Goal: Task Accomplishment & Management: Complete application form

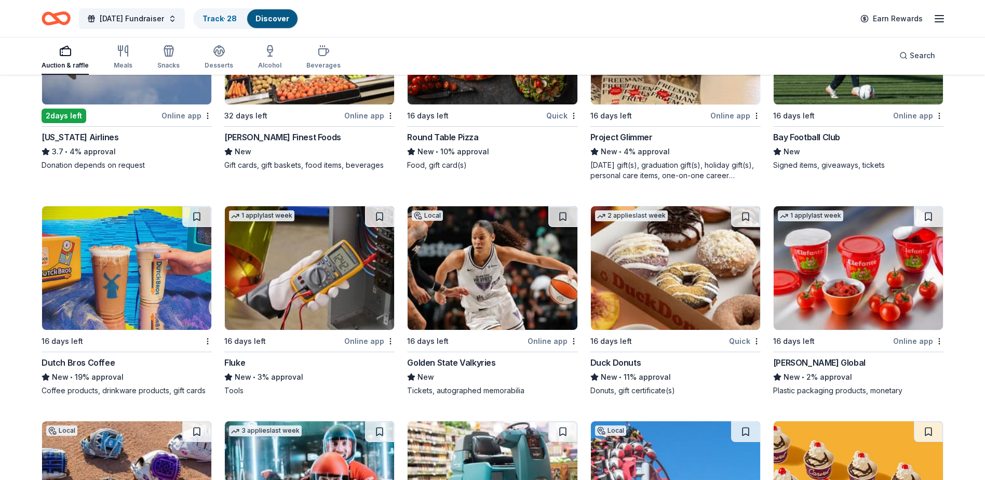
scroll to position [4671, 0]
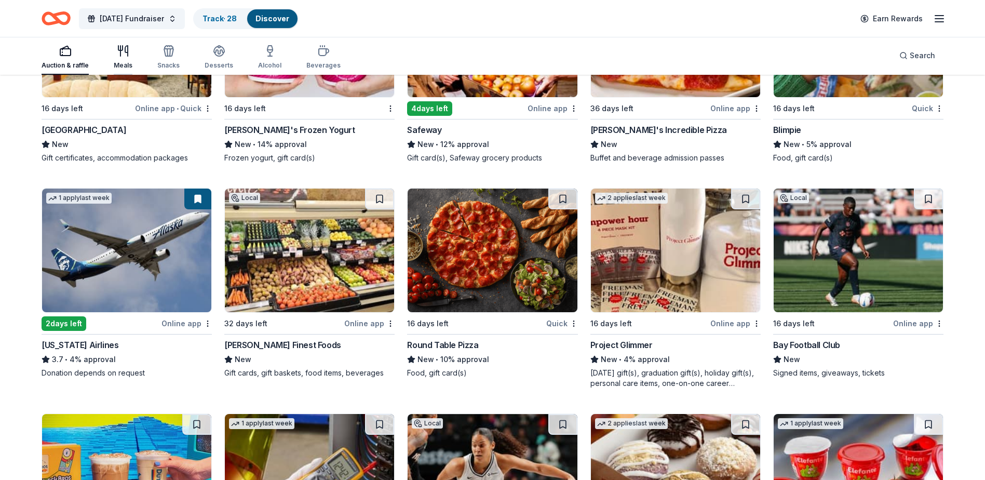
click at [126, 56] on icon "button" at bounding box center [123, 51] width 12 height 12
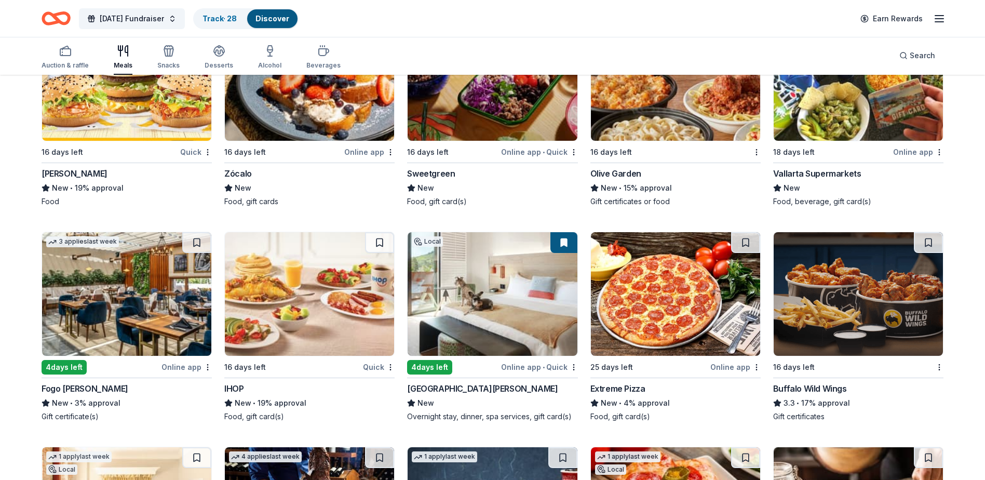
scroll to position [1557, 0]
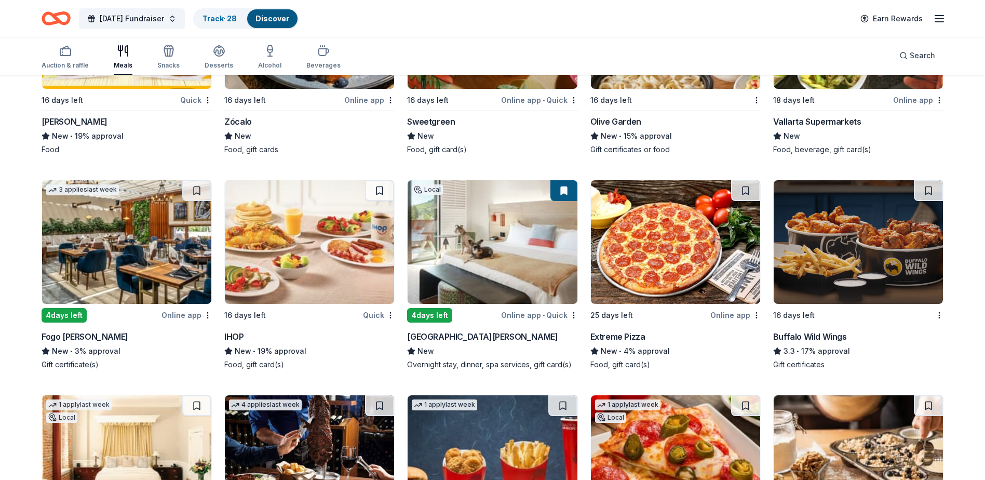
click at [112, 240] on img at bounding box center [126, 242] width 169 height 124
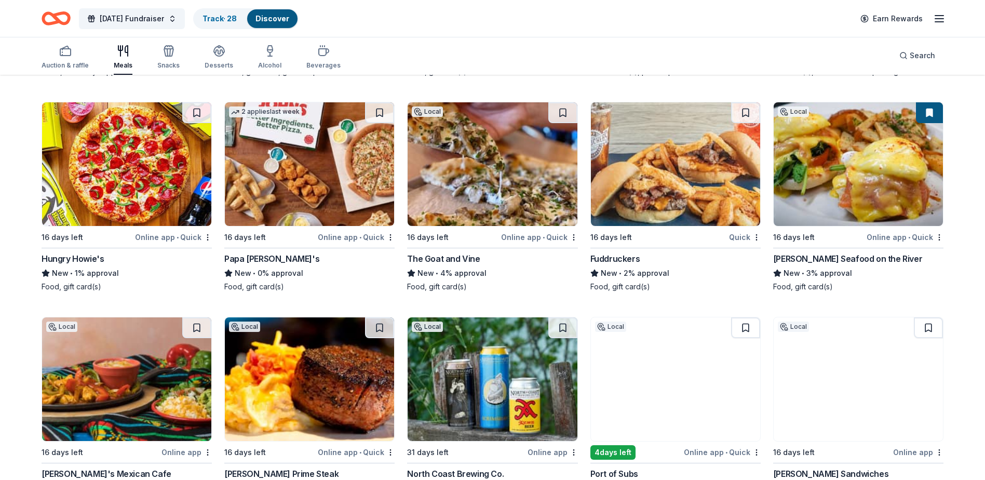
scroll to position [2906, 0]
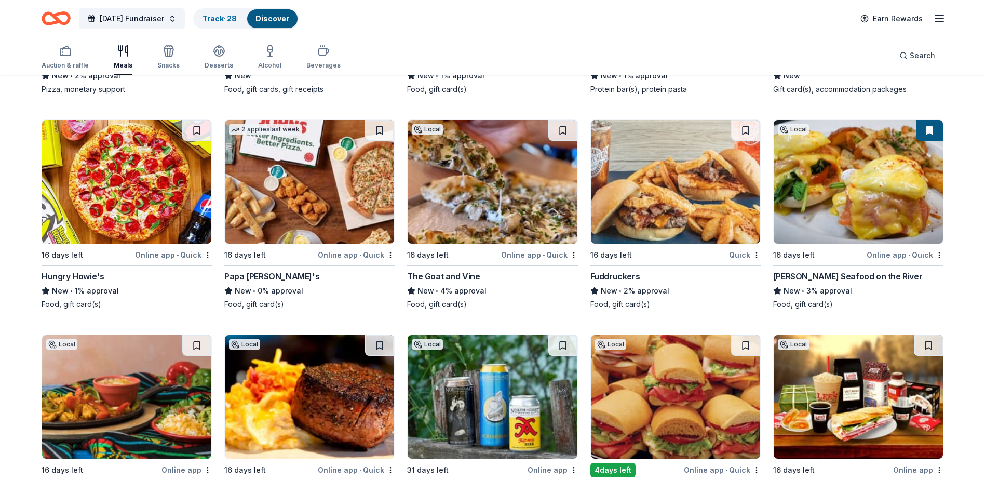
click at [336, 208] on img at bounding box center [309, 182] width 169 height 124
click at [506, 199] on img at bounding box center [491, 182] width 169 height 124
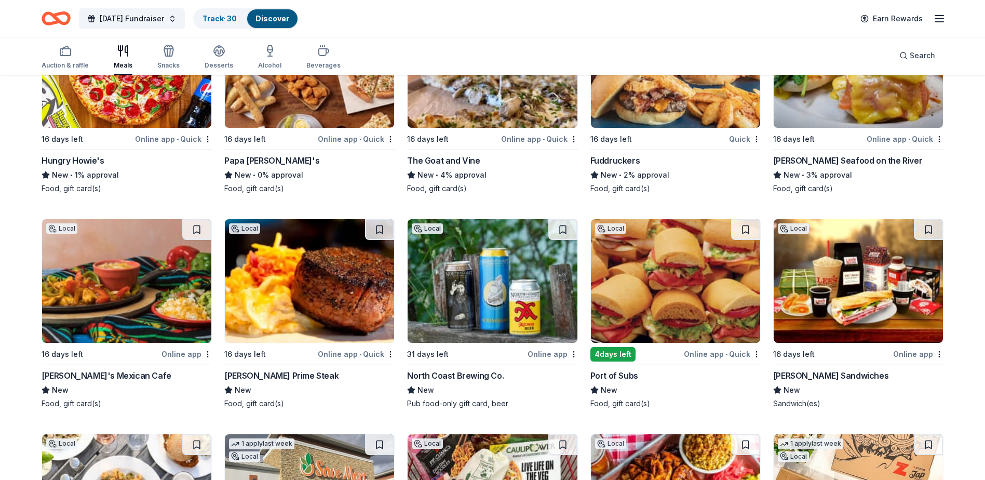
scroll to position [3062, 0]
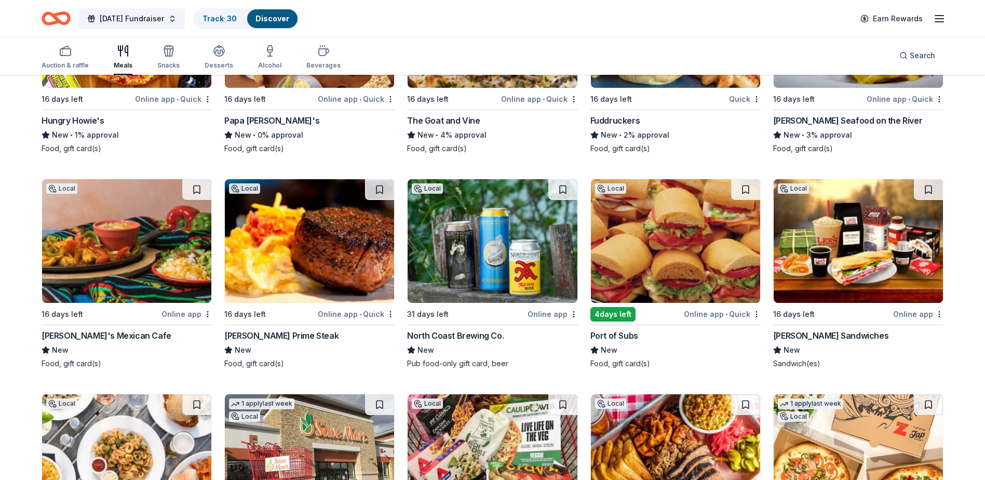
click at [98, 251] on img at bounding box center [126, 241] width 169 height 124
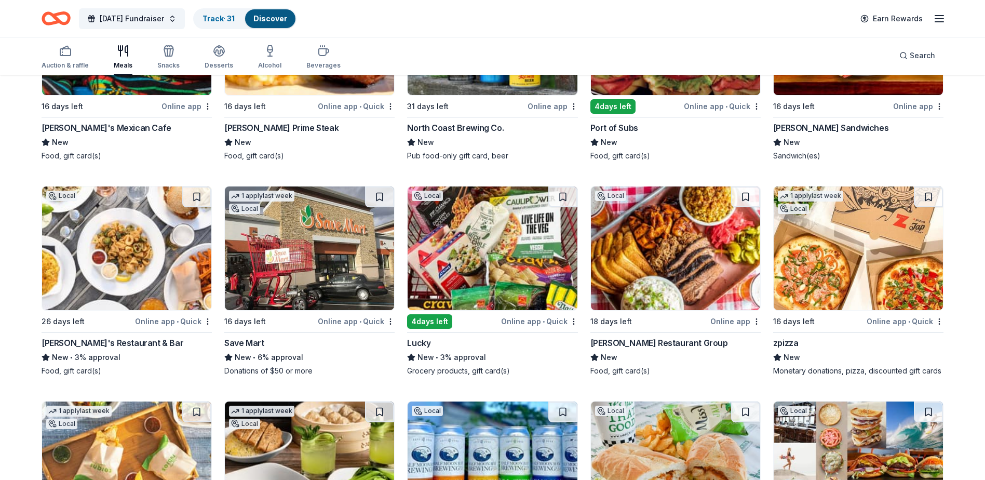
scroll to position [3322, 0]
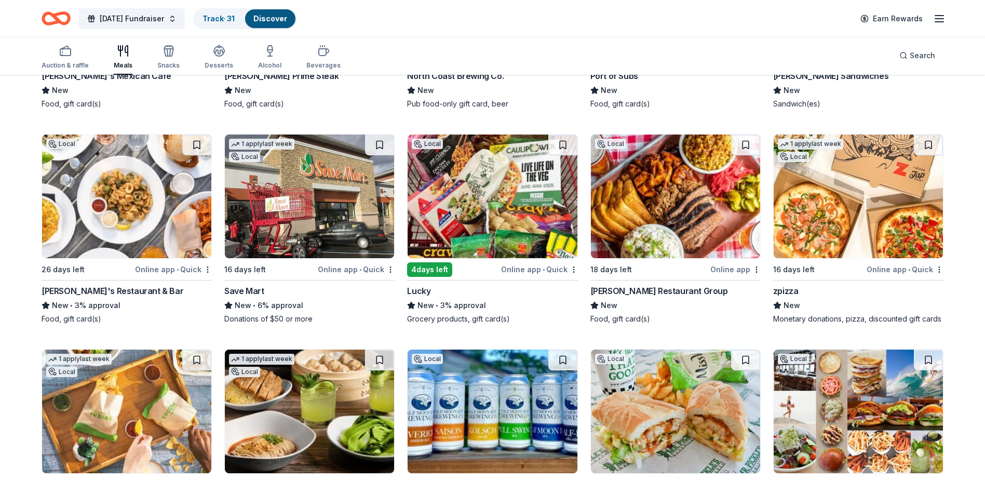
click at [868, 226] on img at bounding box center [857, 196] width 169 height 124
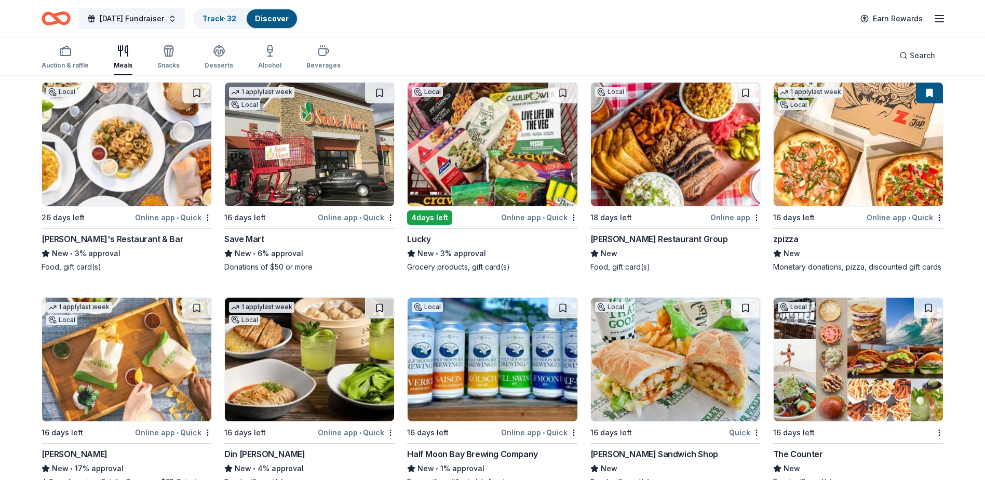
click at [102, 156] on img at bounding box center [126, 145] width 169 height 124
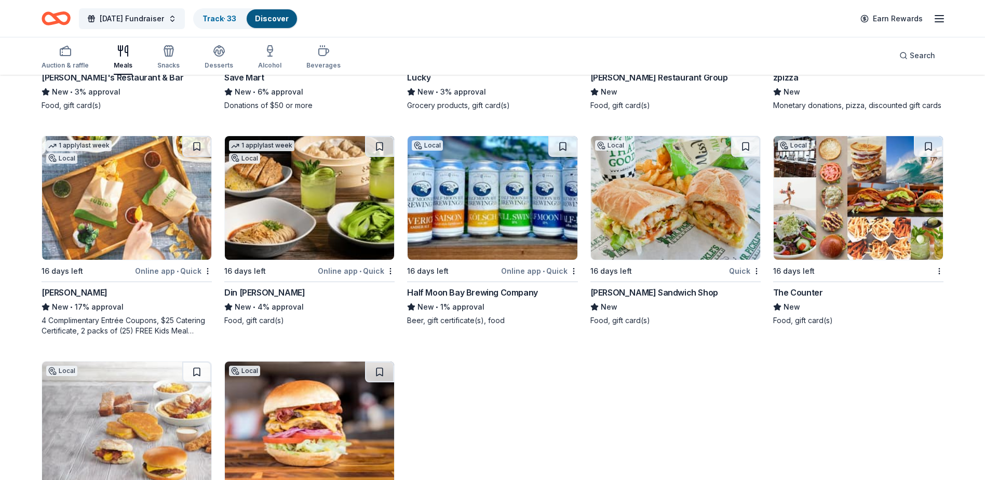
scroll to position [3523, 0]
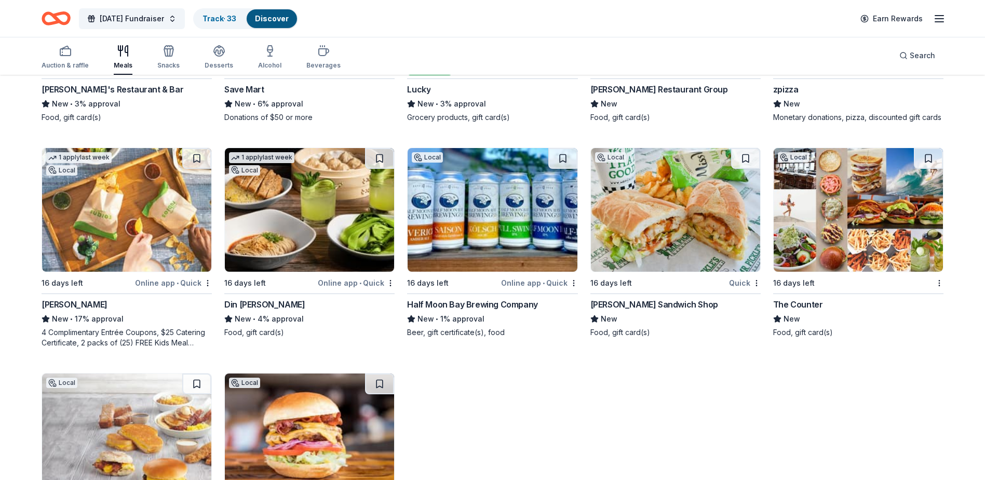
click at [858, 233] on img at bounding box center [857, 210] width 169 height 124
click at [68, 51] on icon "button" at bounding box center [65, 51] width 12 height 12
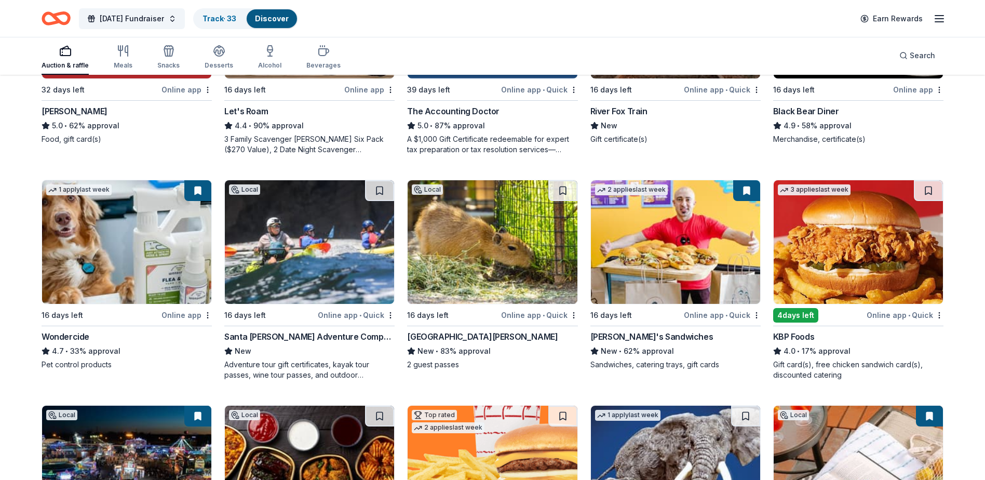
scroll to position [467, 0]
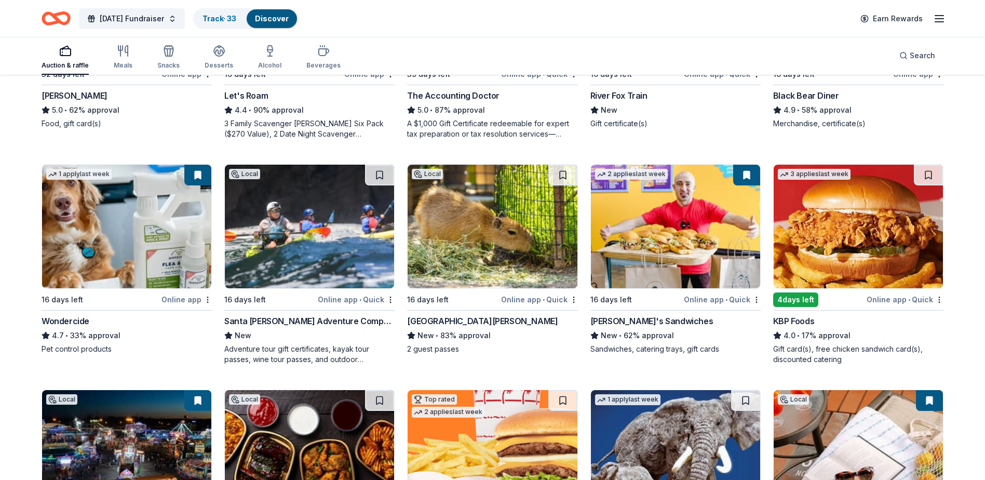
click at [181, 216] on img at bounding box center [126, 227] width 169 height 124
click at [510, 228] on img at bounding box center [491, 227] width 169 height 124
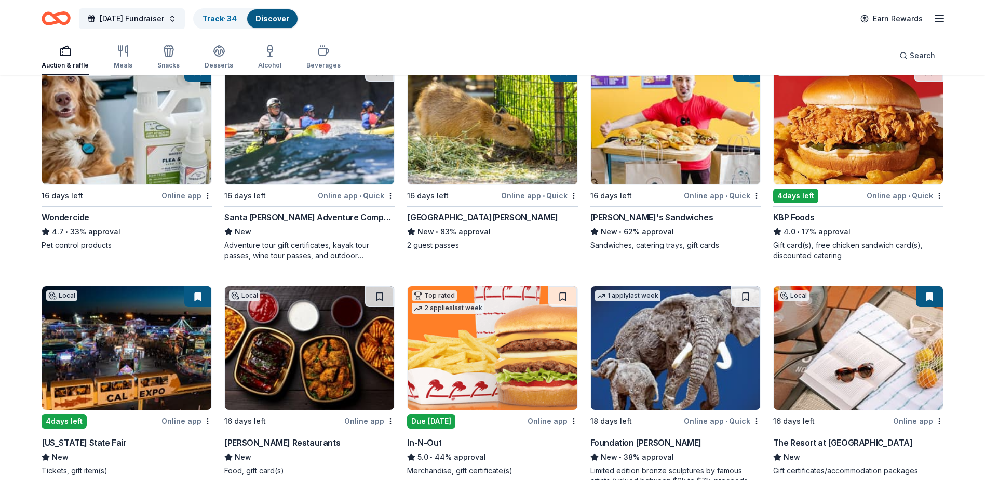
scroll to position [519, 0]
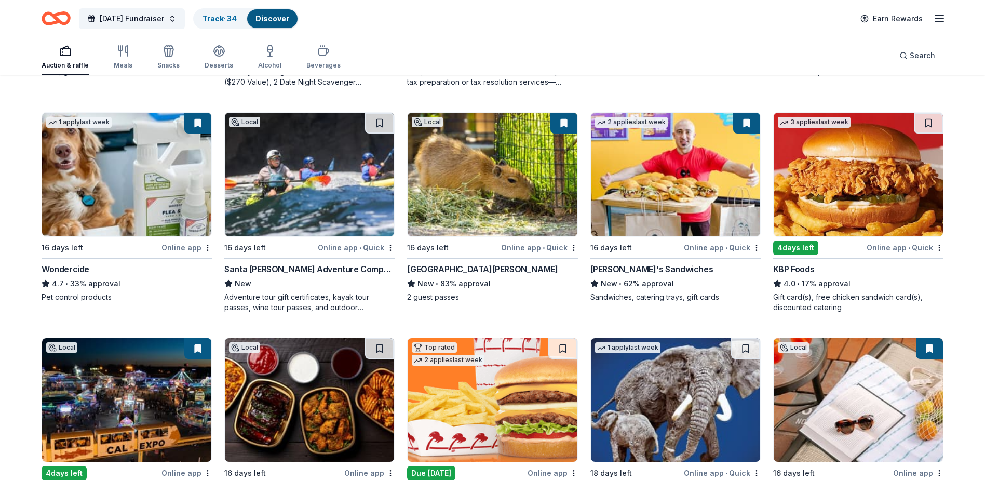
click at [312, 163] on img at bounding box center [309, 175] width 169 height 124
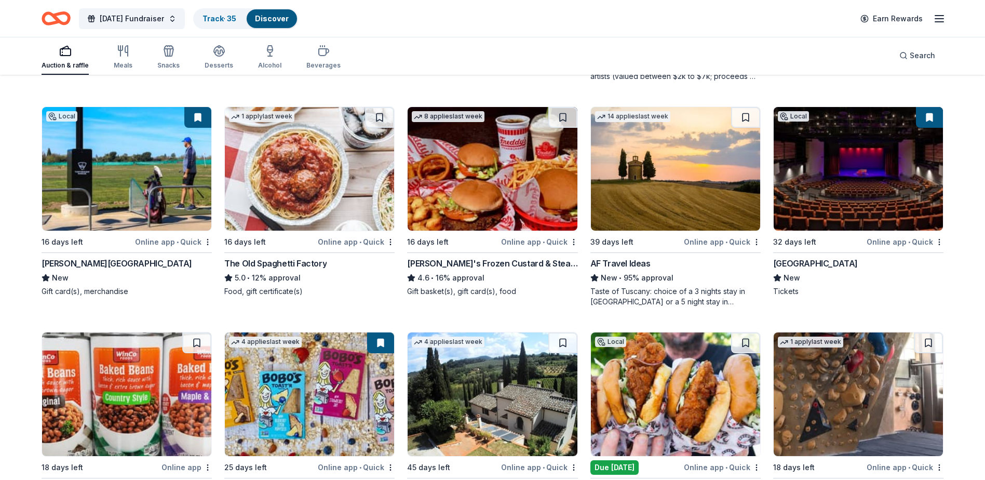
scroll to position [986, 0]
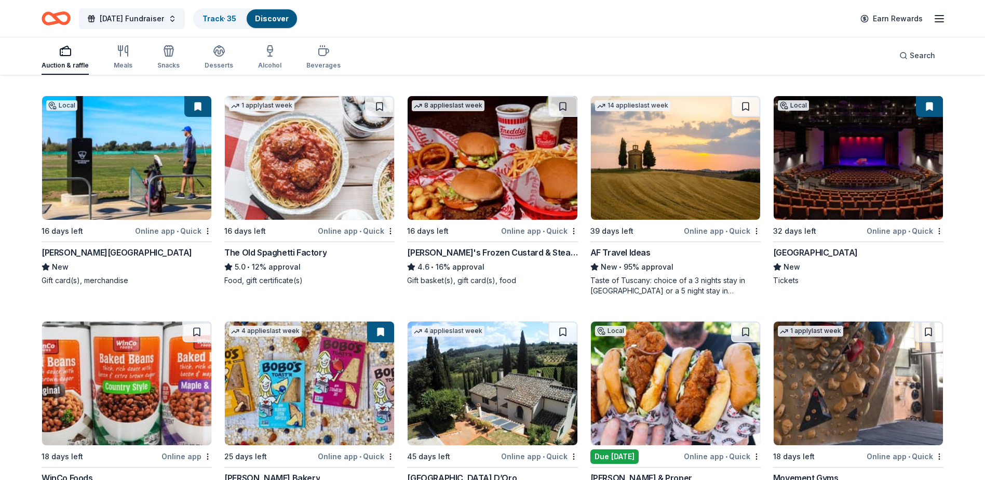
click at [869, 187] on img at bounding box center [857, 158] width 169 height 124
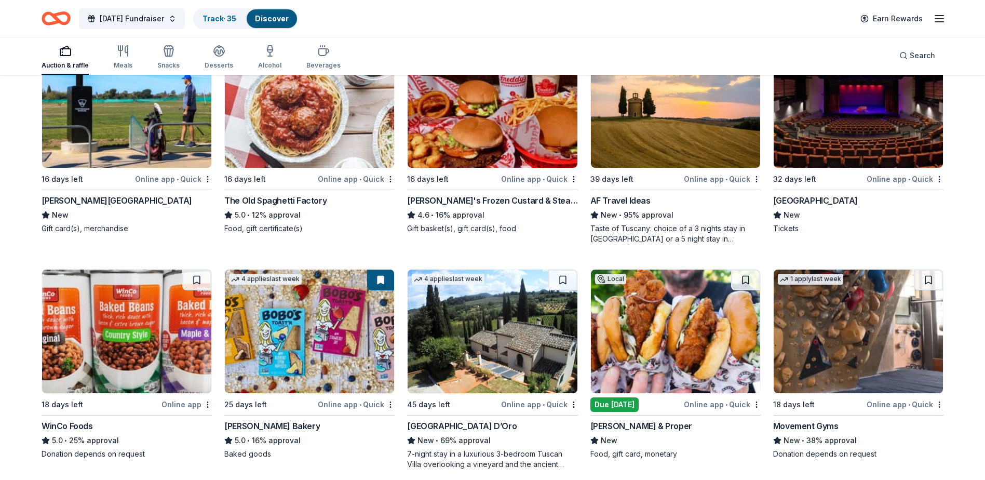
click at [327, 333] on img at bounding box center [309, 331] width 169 height 124
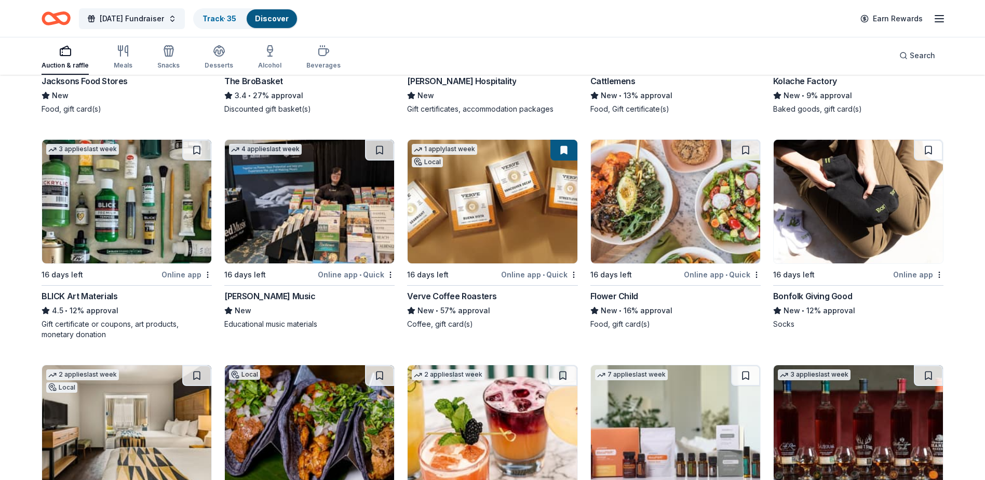
scroll to position [2336, 0]
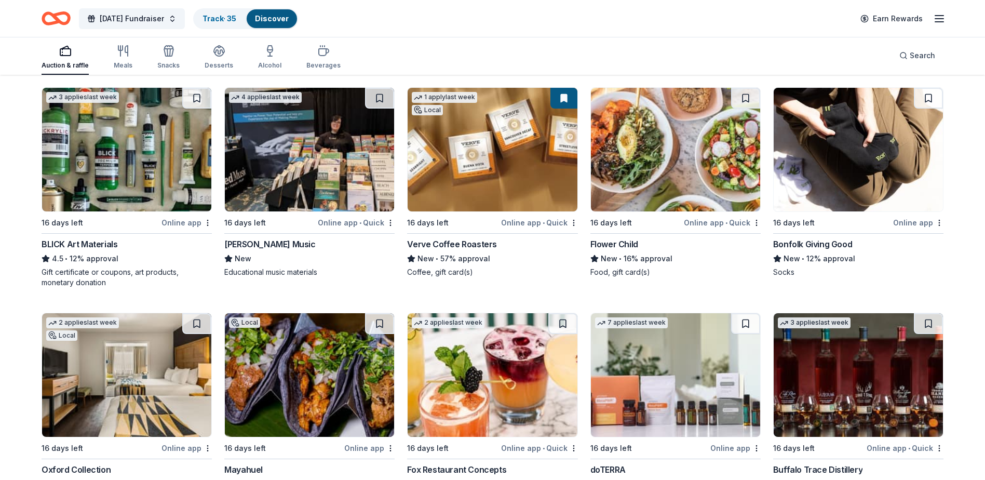
click at [500, 142] on img at bounding box center [491, 150] width 169 height 124
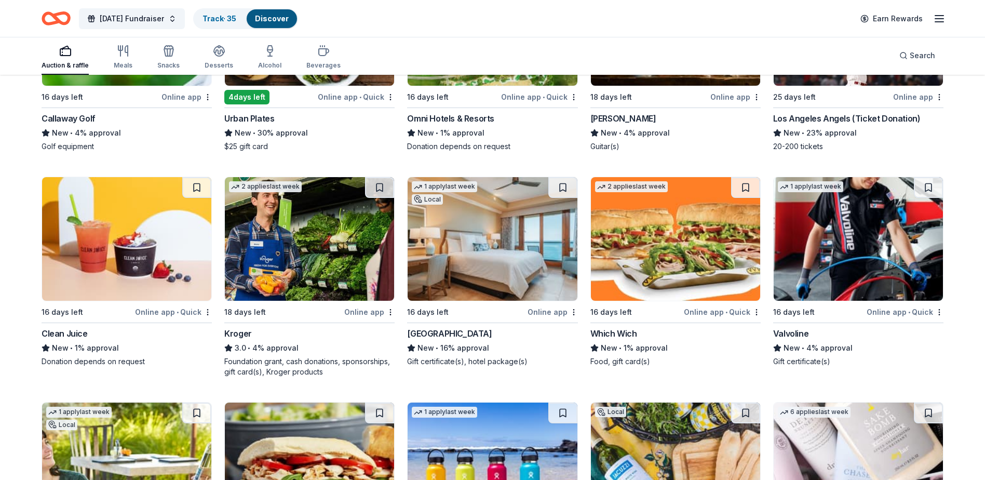
scroll to position [5553, 0]
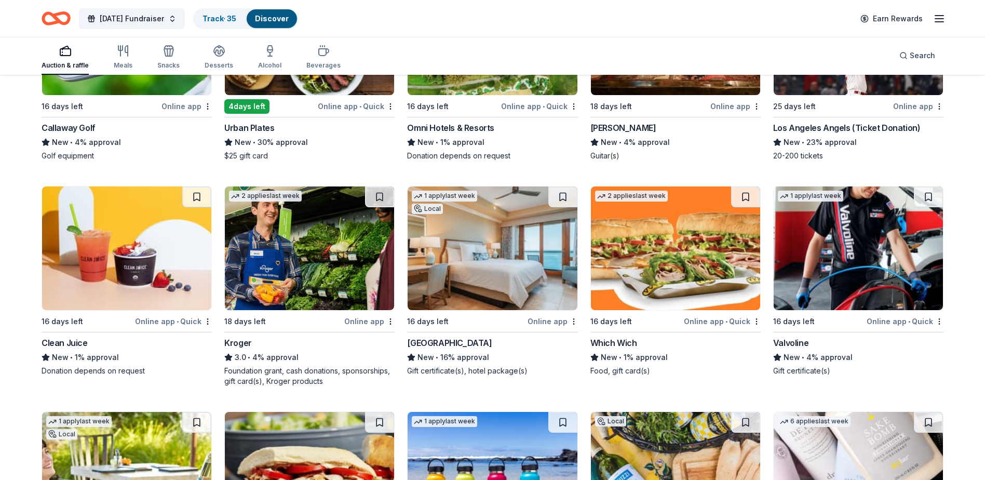
click at [853, 263] on img at bounding box center [857, 248] width 169 height 124
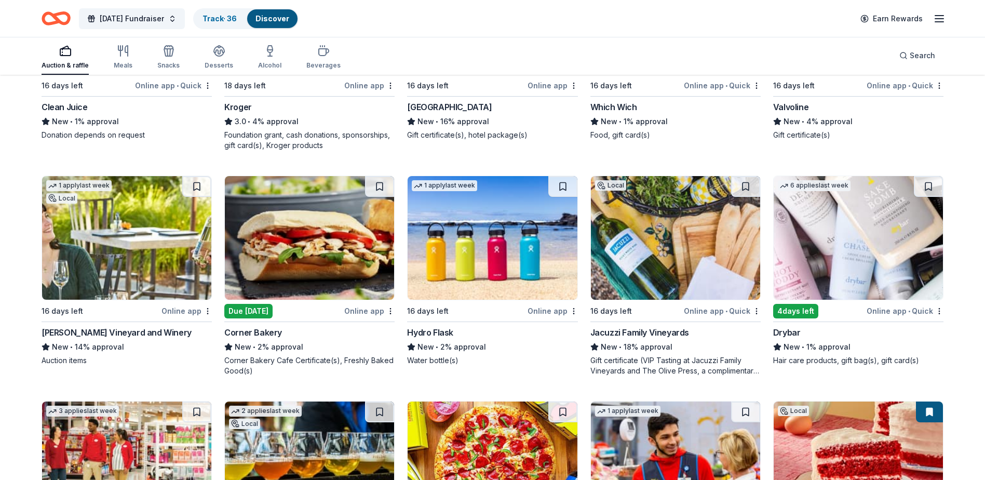
scroll to position [5813, 0]
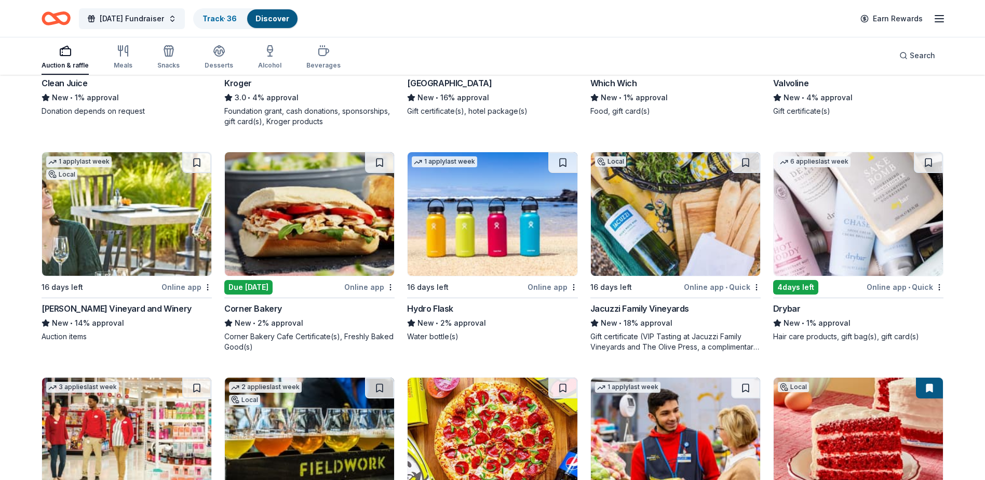
click at [667, 245] on img at bounding box center [675, 214] width 169 height 124
click at [817, 208] on img at bounding box center [857, 214] width 169 height 124
click at [819, 235] on img at bounding box center [857, 214] width 169 height 124
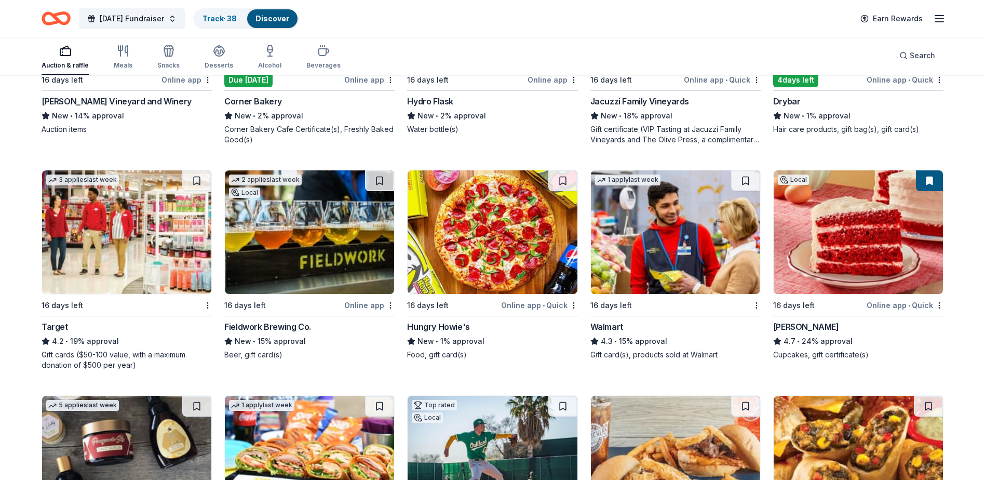
scroll to position [6021, 0]
click at [336, 243] on img at bounding box center [309, 232] width 169 height 124
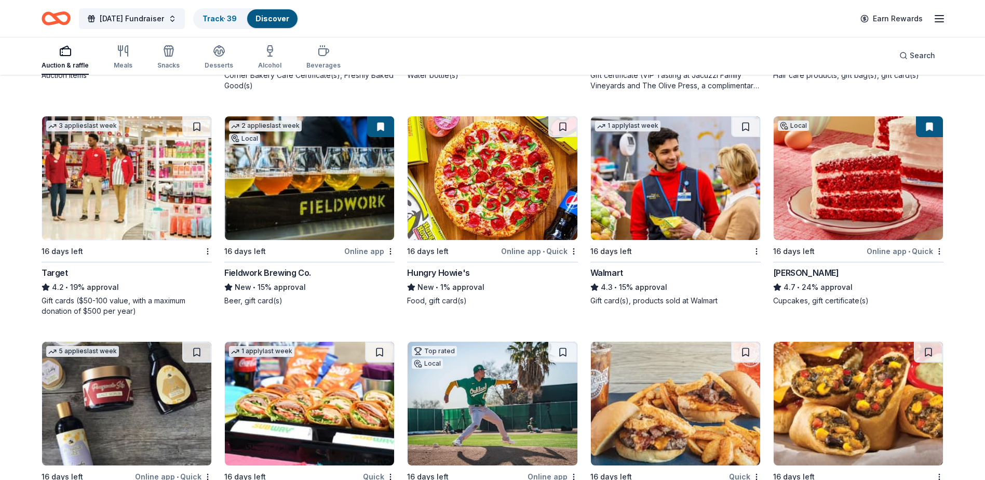
scroll to position [6228, 0]
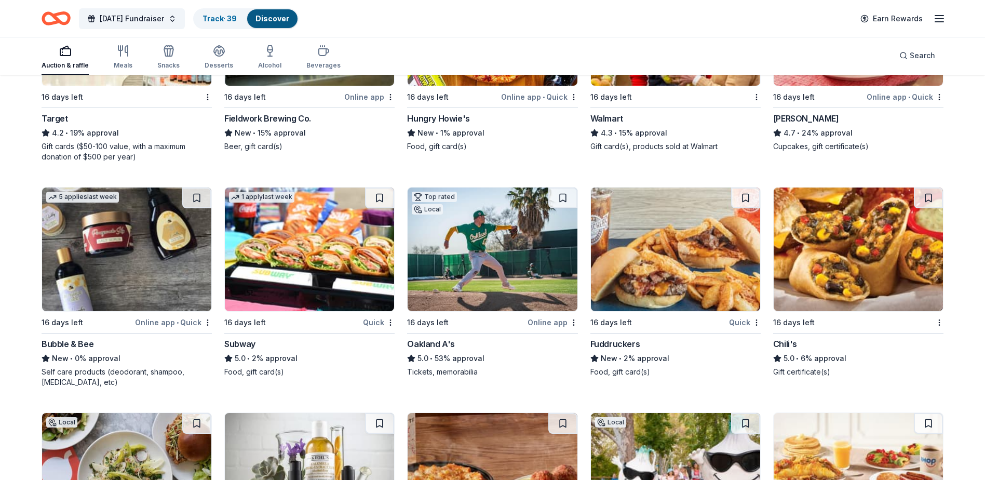
click at [487, 219] on img at bounding box center [491, 249] width 169 height 124
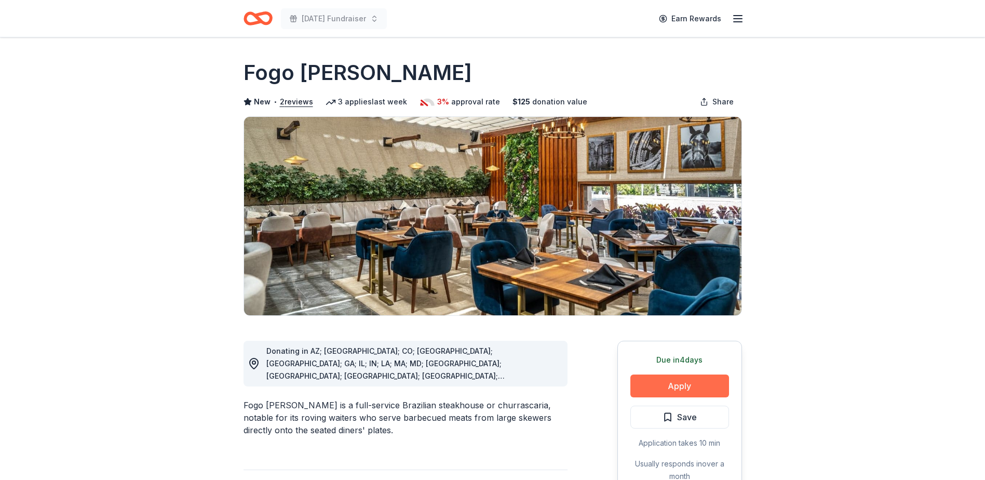
click at [697, 388] on button "Apply" at bounding box center [679, 385] width 99 height 23
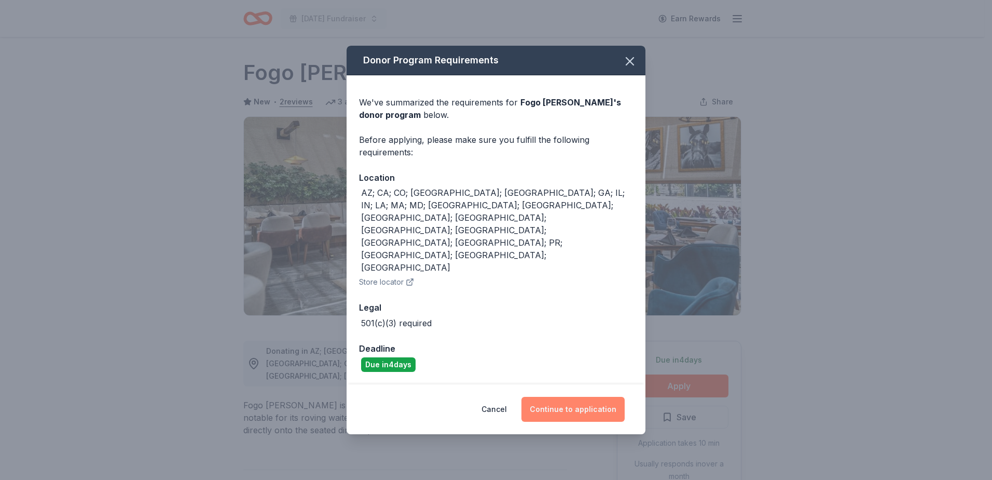
click at [583, 397] on button "Continue to application" at bounding box center [573, 409] width 103 height 25
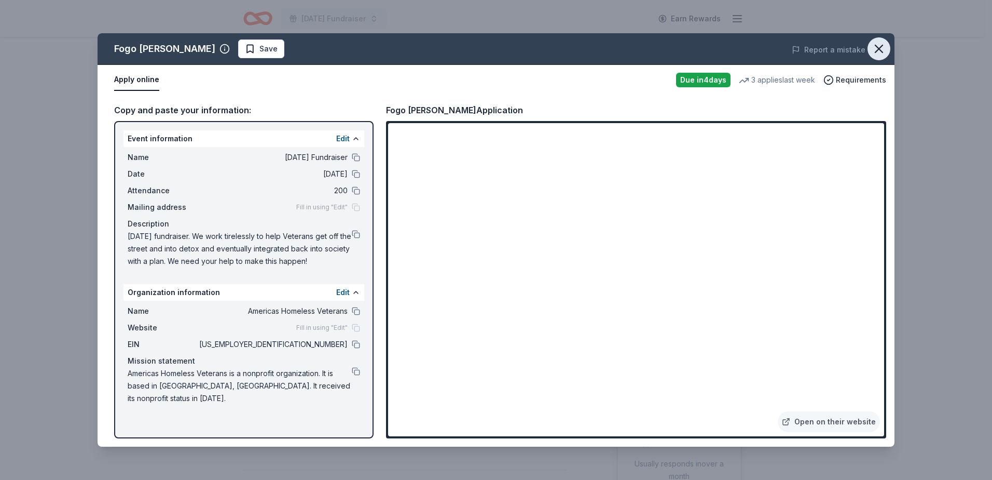
click at [876, 49] on icon "button" at bounding box center [879, 49] width 15 height 15
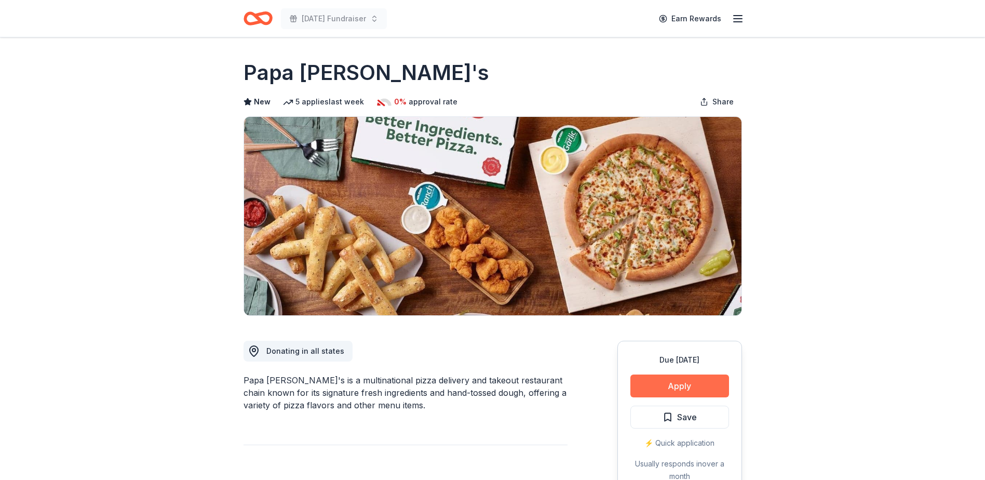
click at [656, 386] on button "Apply" at bounding box center [679, 385] width 99 height 23
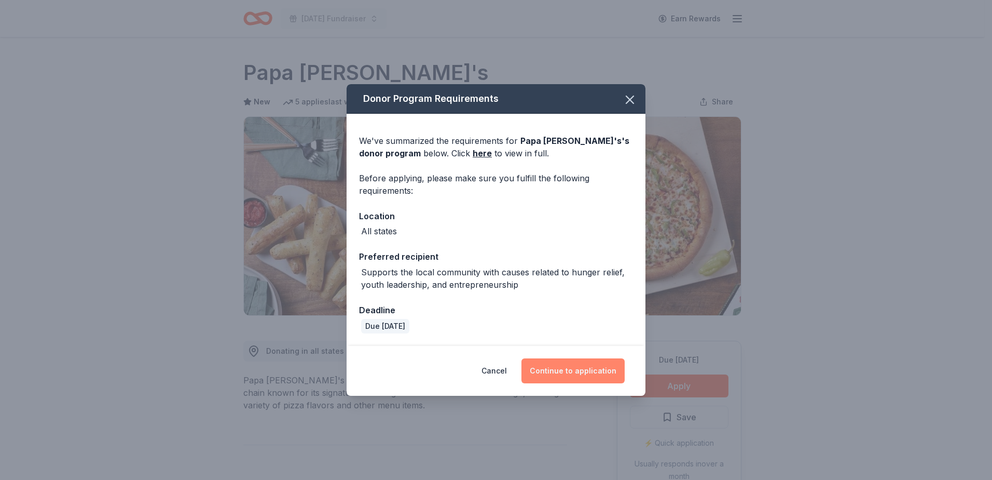
click at [577, 373] on button "Continue to application" at bounding box center [573, 370] width 103 height 25
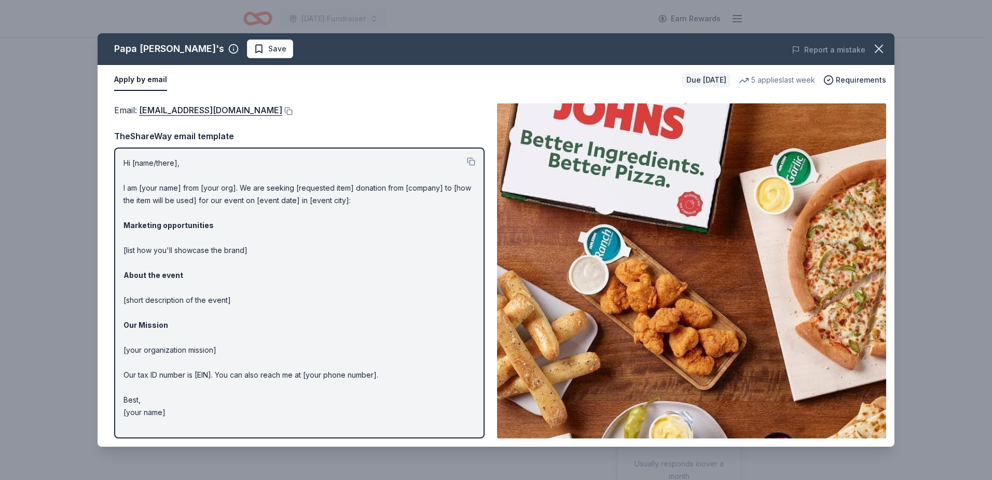
click at [686, 262] on img at bounding box center [691, 270] width 389 height 335
click at [282, 112] on button at bounding box center [287, 111] width 10 height 8
click at [882, 50] on icon "button" at bounding box center [879, 49] width 15 height 15
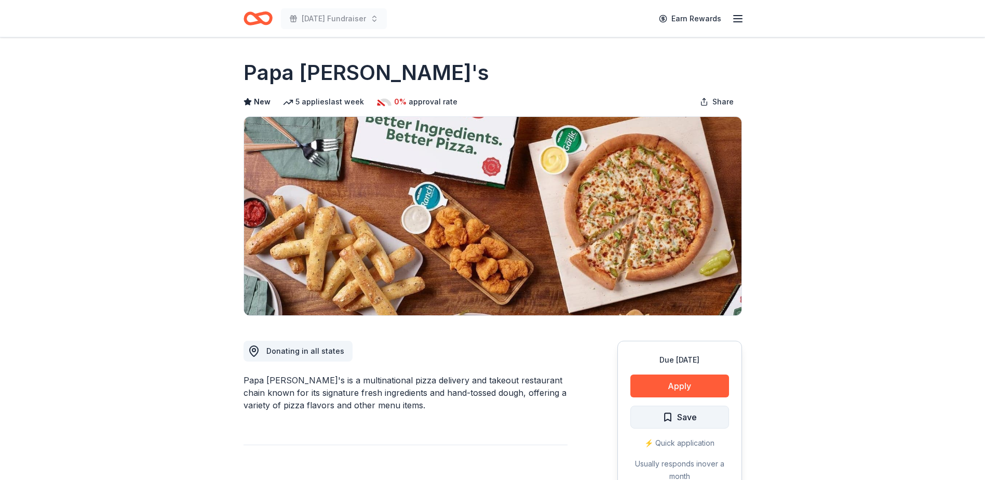
click at [695, 419] on span "Save" at bounding box center [687, 416] width 20 height 13
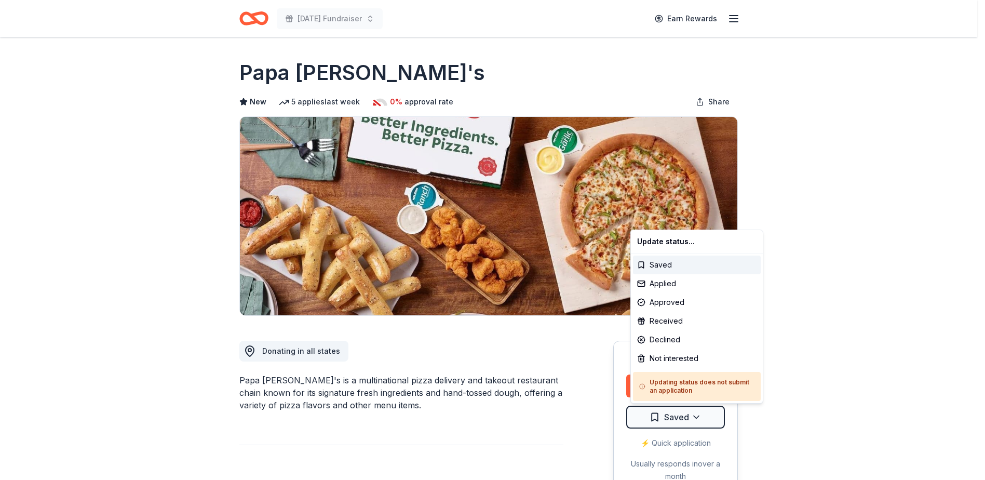
click at [695, 419] on html "Veterans Day Fundraiser Earn Rewards Due in 16 days Share Papa John's New 5 app…" at bounding box center [492, 240] width 985 height 480
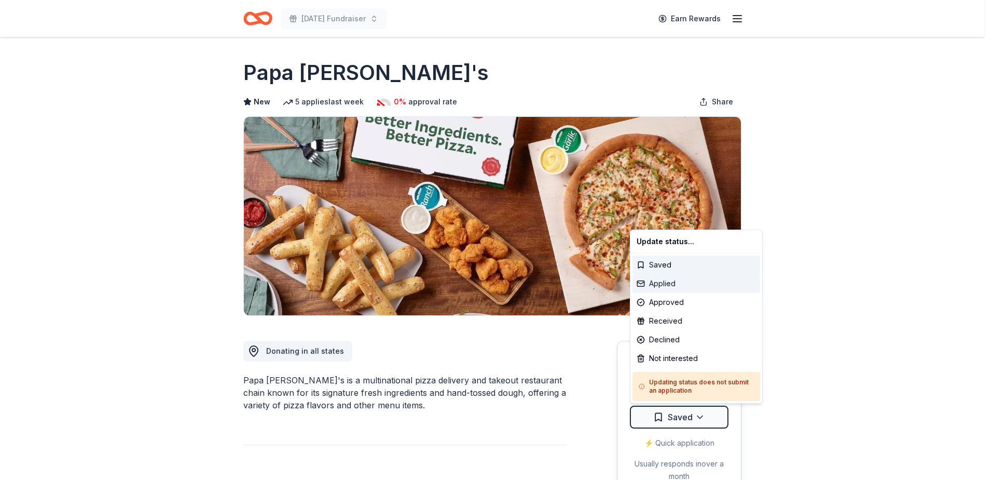
click at [677, 282] on div "Applied" at bounding box center [697, 283] width 128 height 19
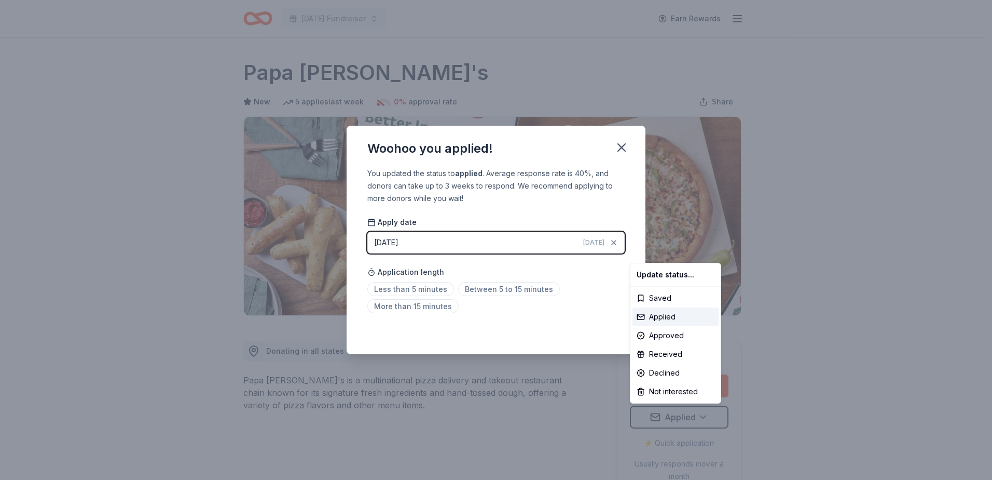
click at [422, 289] on html "Veterans Day Fundraiser Earn Rewards Due in 16 days Share Papa John's New 5 app…" at bounding box center [496, 240] width 992 height 480
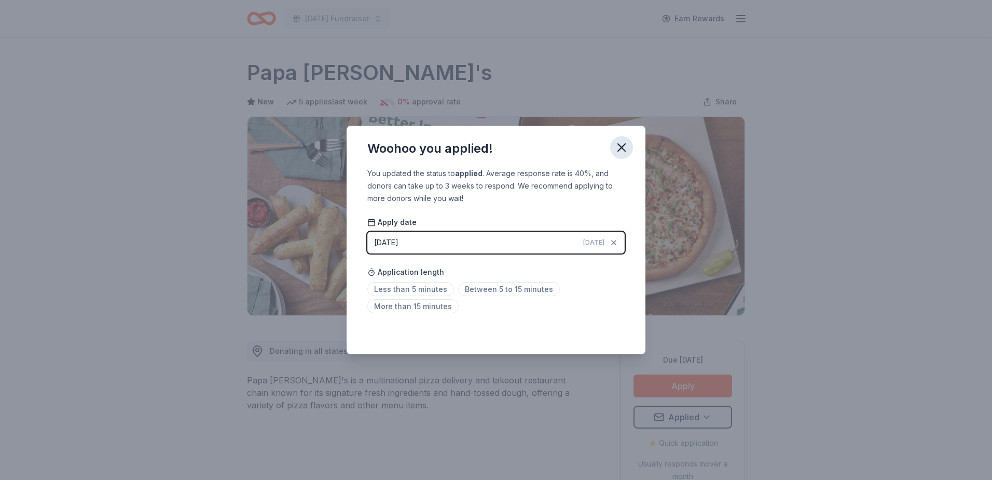
click at [623, 148] on icon "button" at bounding box center [621, 147] width 7 height 7
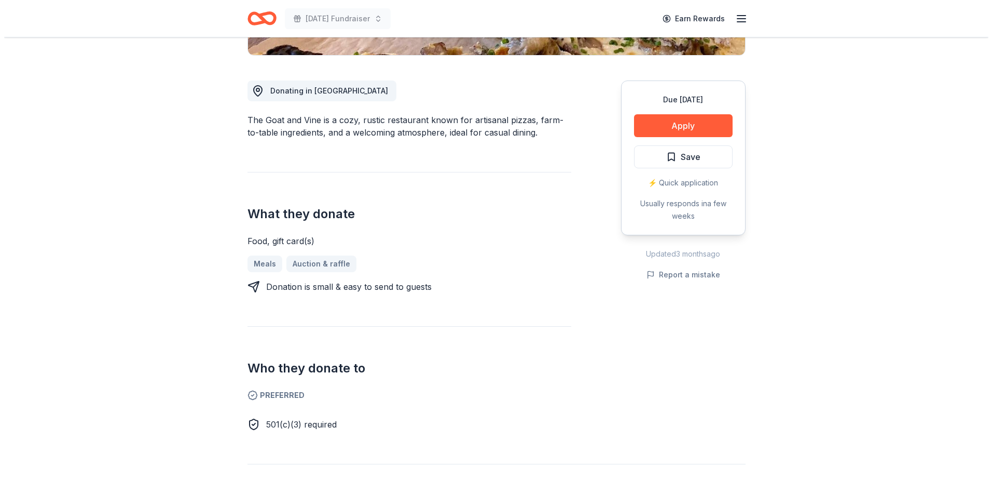
scroll to position [260, 0]
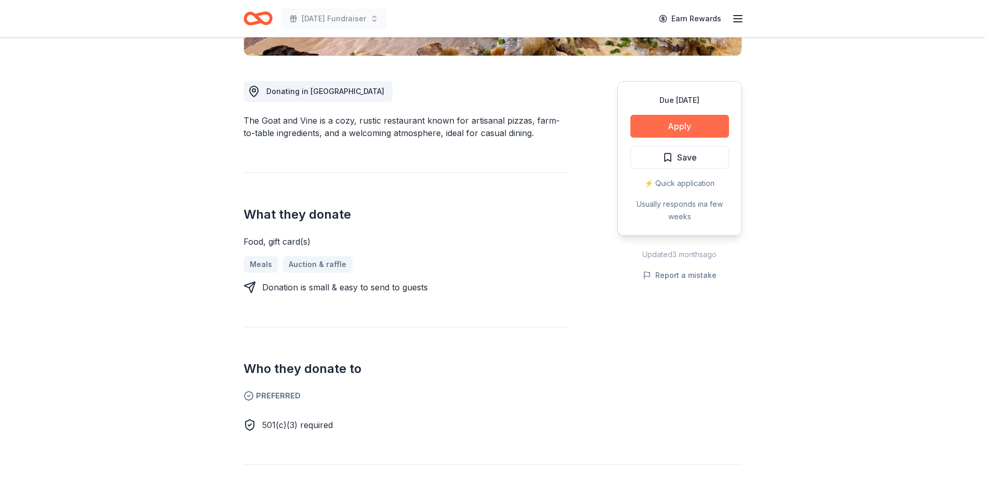
click at [671, 128] on button "Apply" at bounding box center [679, 126] width 99 height 23
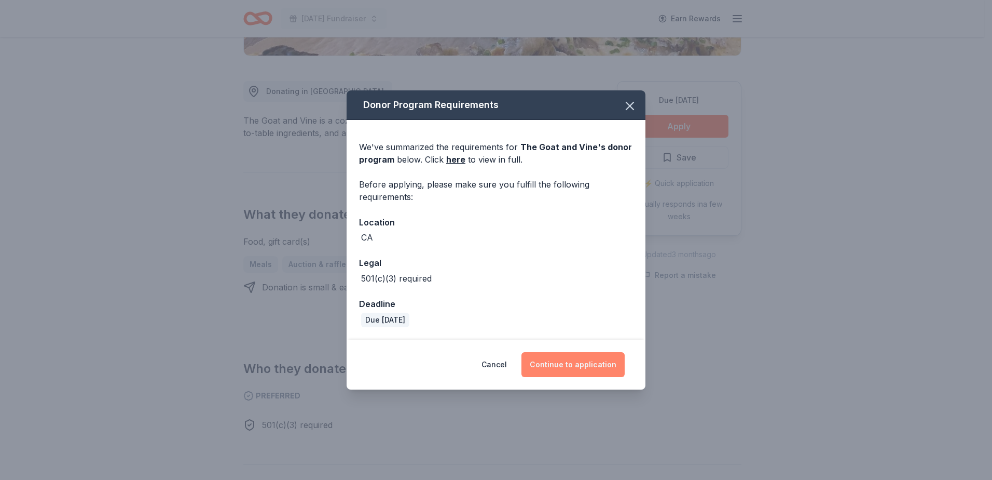
click at [582, 364] on button "Continue to application" at bounding box center [573, 364] width 103 height 25
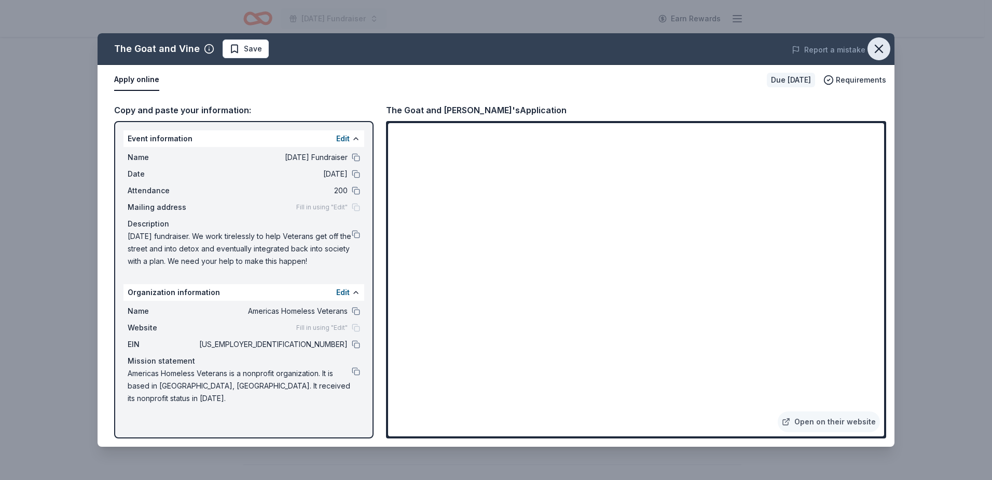
click at [879, 47] on icon "button" at bounding box center [879, 49] width 15 height 15
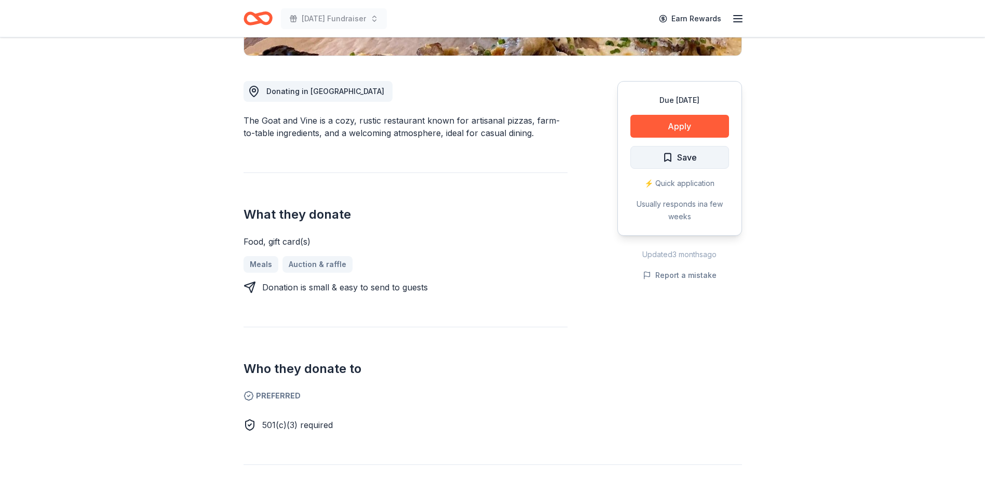
click at [685, 152] on span "Save" at bounding box center [687, 157] width 20 height 13
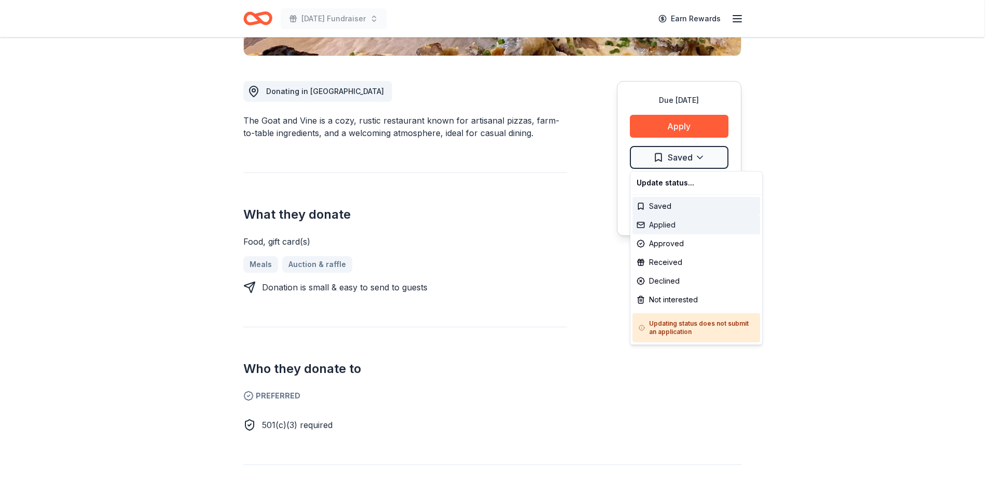
click at [668, 226] on div "Applied" at bounding box center [697, 224] width 128 height 19
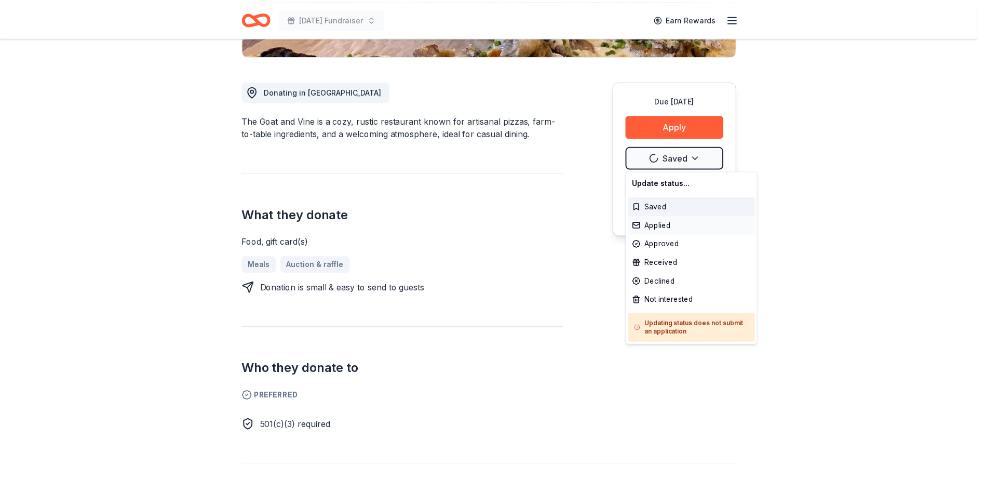
scroll to position [0, 0]
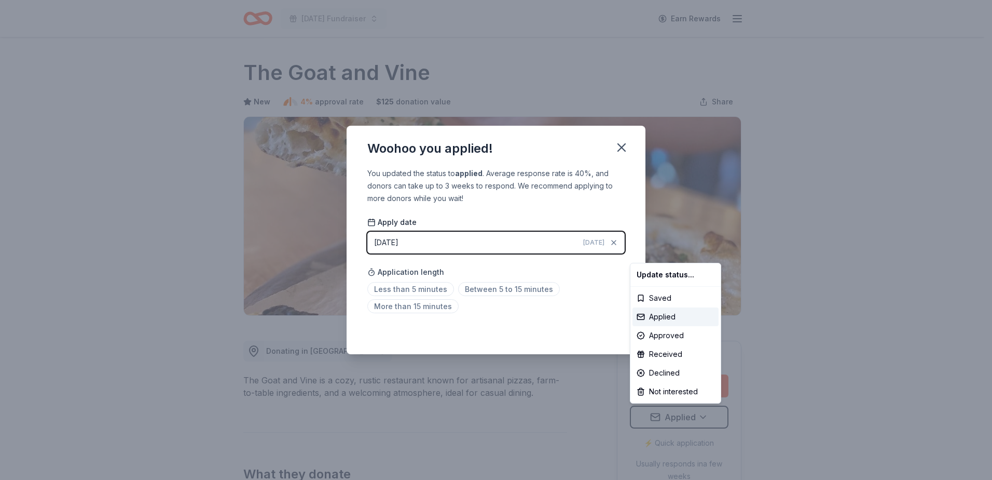
click at [406, 292] on html "Veterans Day Fundraiser Earn Rewards Due in 16 days Share The Goat and Vine New…" at bounding box center [496, 240] width 992 height 480
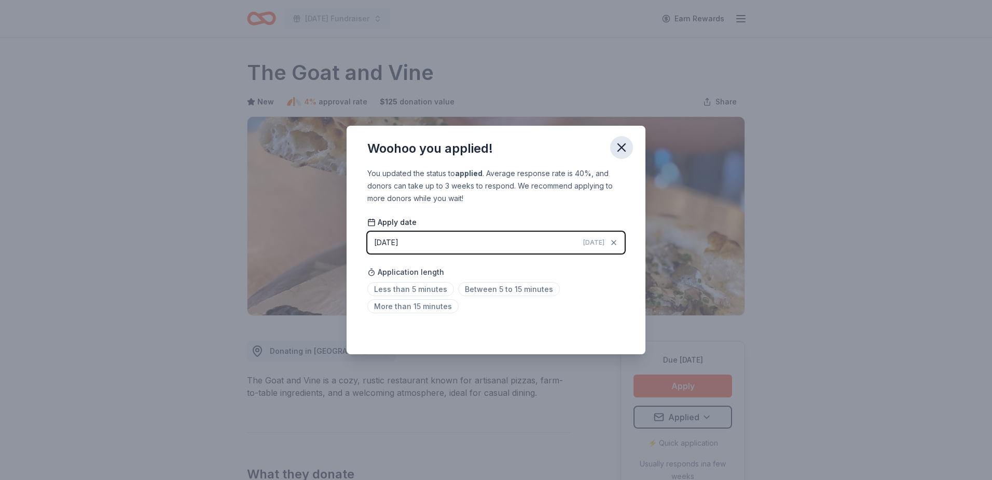
click at [622, 148] on icon "button" at bounding box center [622, 147] width 15 height 15
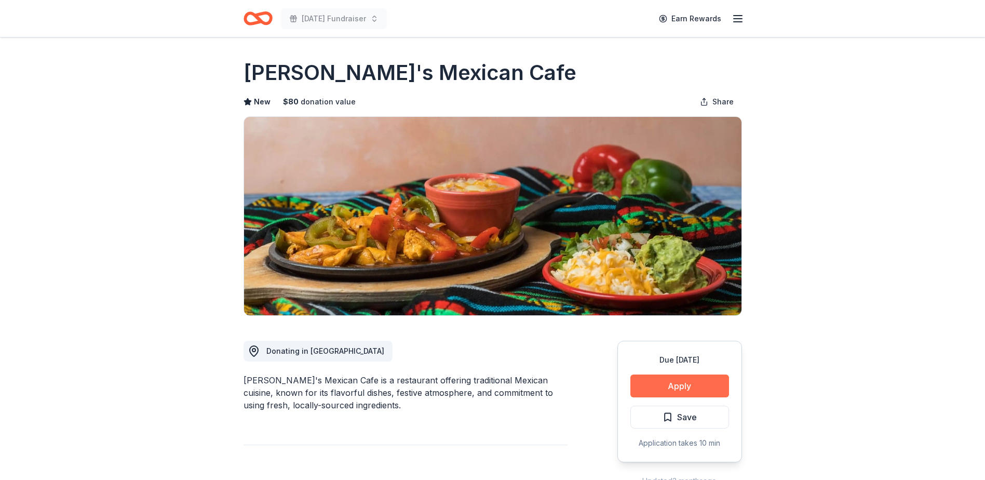
click at [668, 389] on button "Apply" at bounding box center [679, 385] width 99 height 23
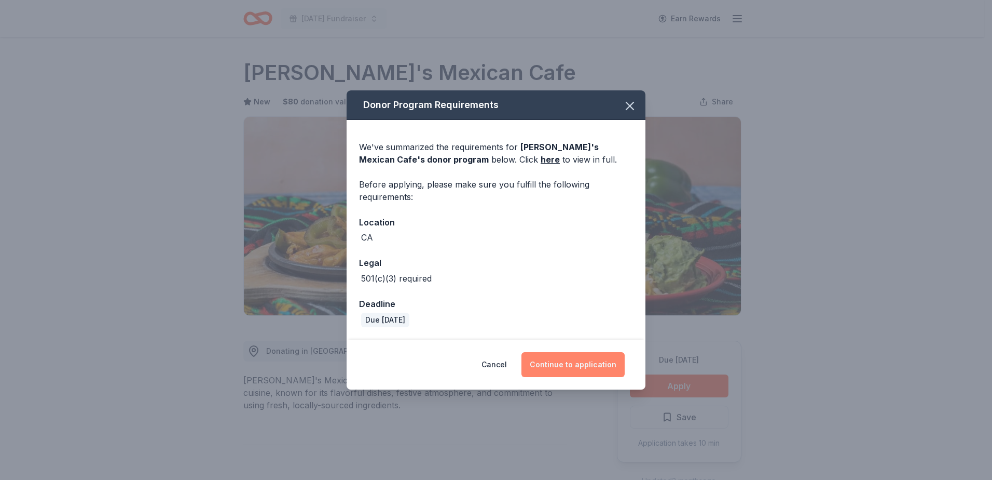
click at [557, 363] on button "Continue to application" at bounding box center [573, 364] width 103 height 25
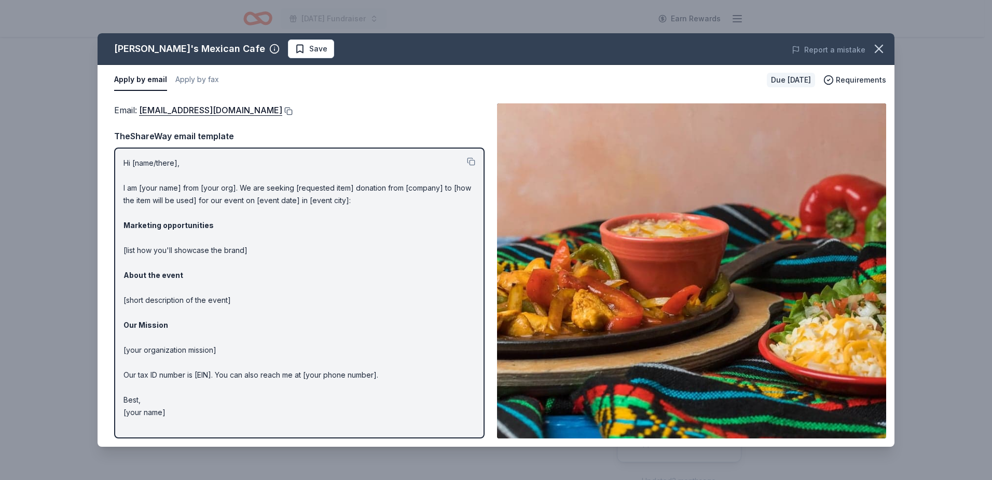
click at [293, 110] on button at bounding box center [287, 111] width 10 height 8
click at [876, 51] on icon "button" at bounding box center [879, 49] width 15 height 15
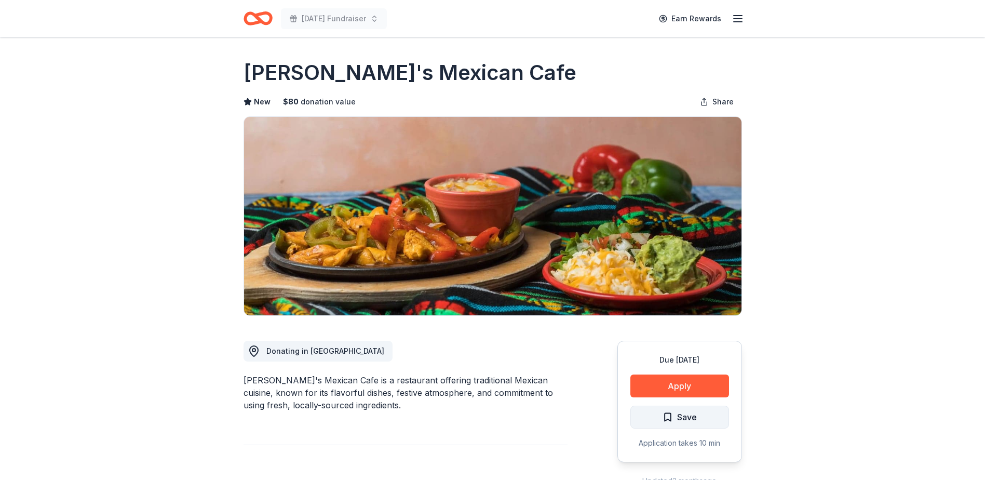
click at [673, 422] on span "Save" at bounding box center [679, 416] width 34 height 13
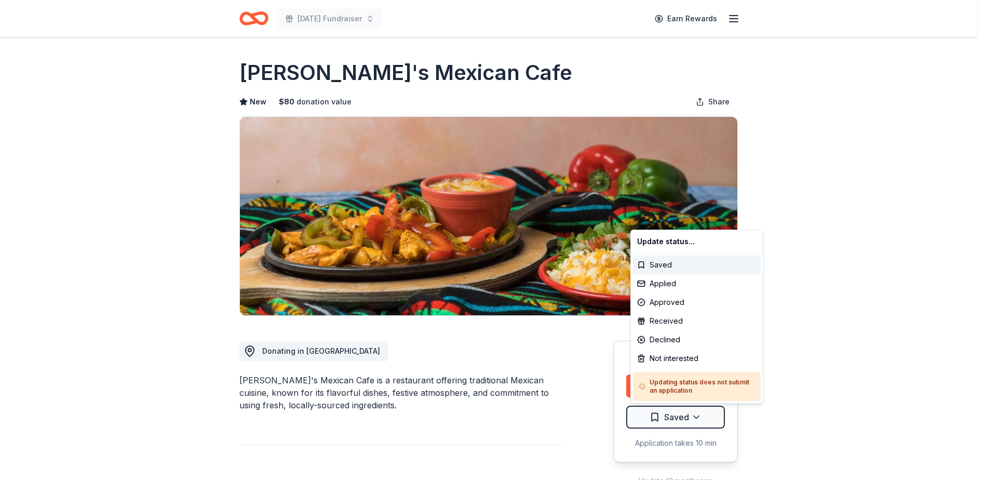
click at [673, 422] on html "[DATE] Fundraiser Earn Rewards Due [DATE] Share [PERSON_NAME]'s Mexican Cafe Ne…" at bounding box center [492, 240] width 985 height 480
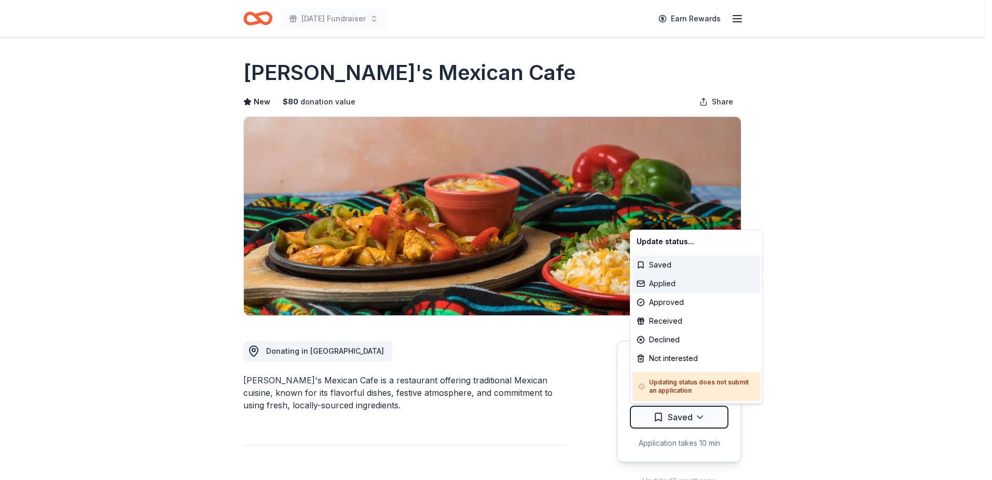
click at [675, 287] on div "Applied" at bounding box center [697, 283] width 128 height 19
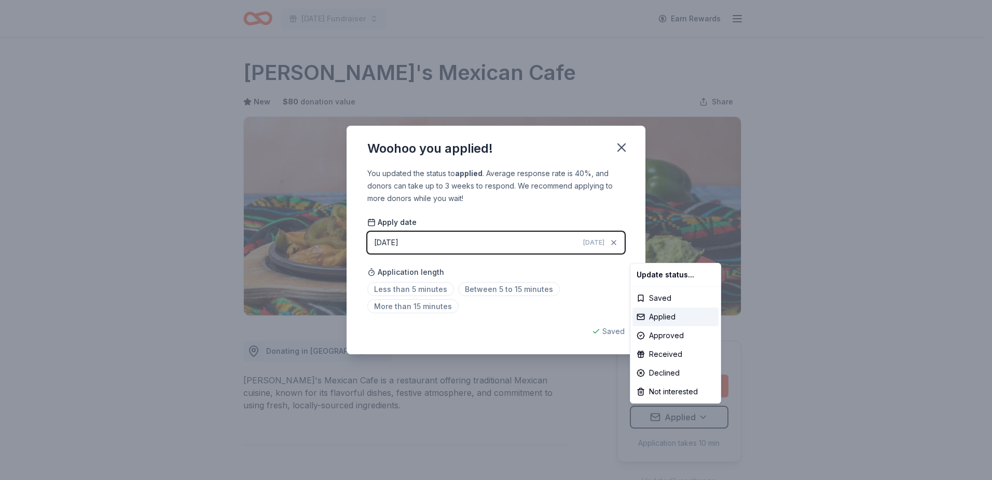
click at [424, 286] on html "[DATE] Fundraiser Earn Rewards Due [DATE] Share [PERSON_NAME]'s Mexican Cafe Ne…" at bounding box center [496, 240] width 992 height 480
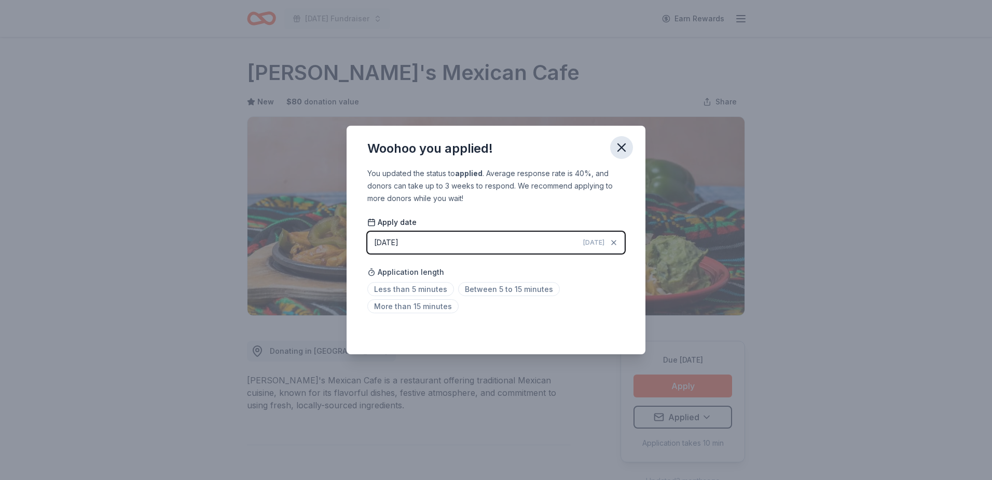
click at [631, 149] on button "button" at bounding box center [621, 147] width 23 height 23
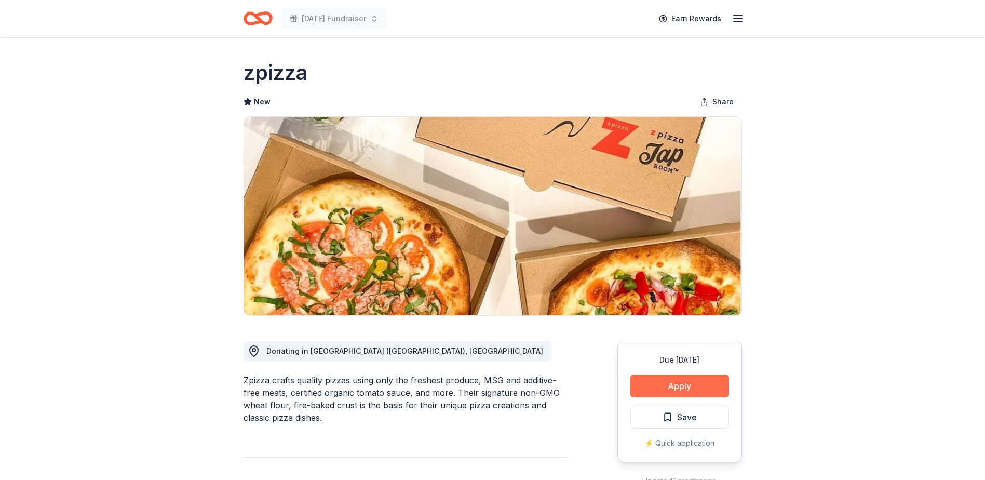
click at [680, 390] on button "Apply" at bounding box center [679, 385] width 99 height 23
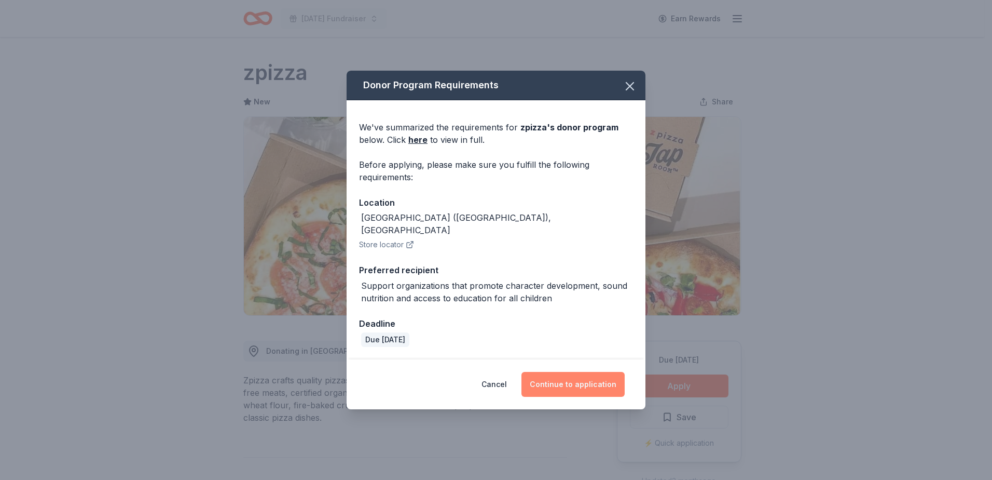
click at [564, 384] on button "Continue to application" at bounding box center [573, 384] width 103 height 25
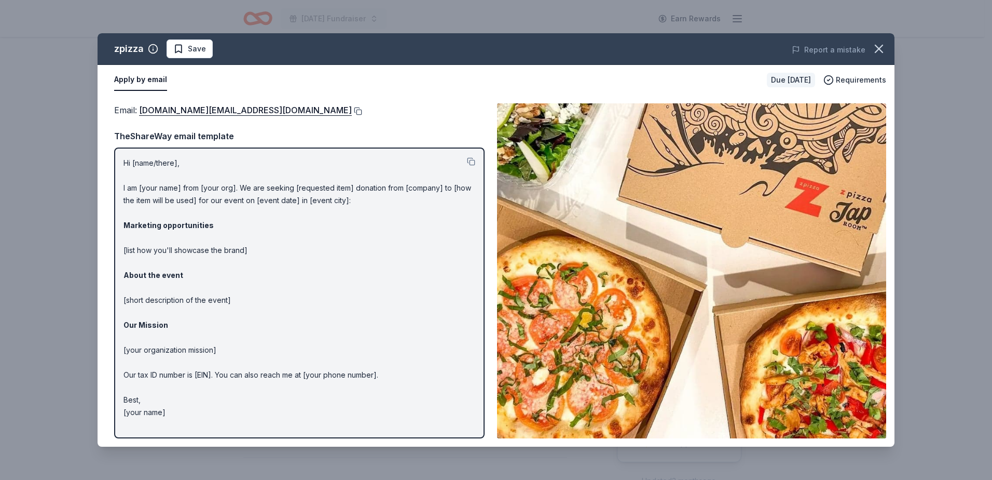
click at [352, 111] on button at bounding box center [357, 111] width 10 height 8
click at [880, 49] on icon "button" at bounding box center [879, 48] width 7 height 7
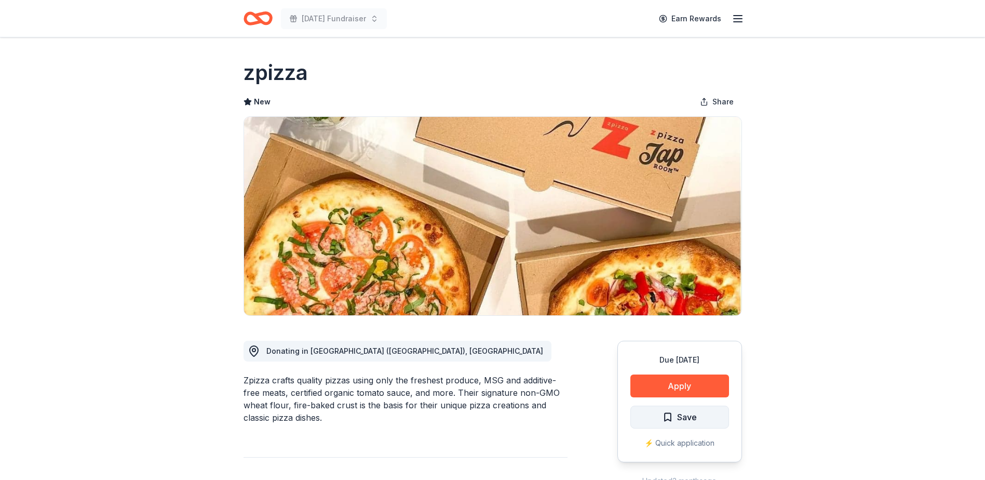
click at [682, 422] on span "Save" at bounding box center [687, 416] width 20 height 13
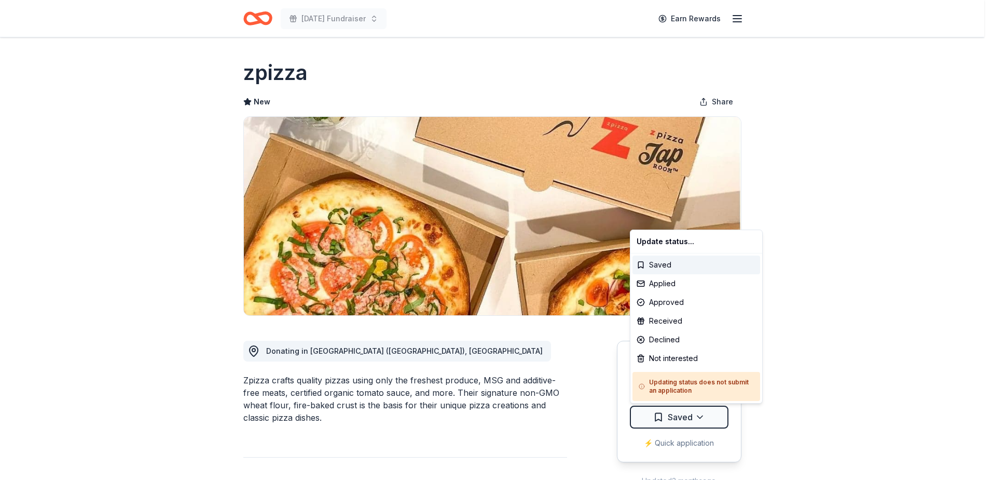
click at [682, 422] on html "[DATE] Fundraiser Earn Rewards Due [DATE] Share zpizza New Share Donating in [G…" at bounding box center [496, 240] width 992 height 480
click at [672, 284] on div "Applied" at bounding box center [697, 283] width 128 height 19
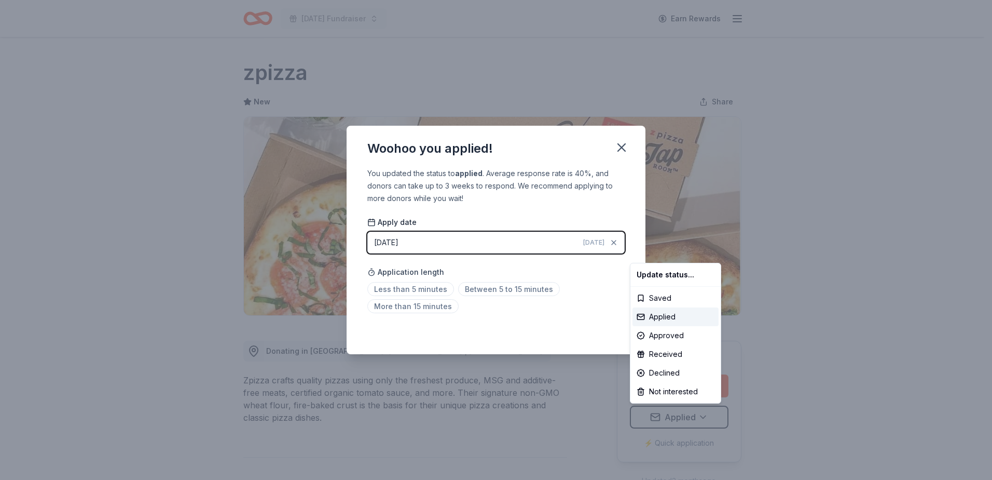
click at [416, 288] on html "[DATE] Fundraiser Earn Rewards Due [DATE] Share zpizza New Share Donating in [G…" at bounding box center [496, 240] width 992 height 480
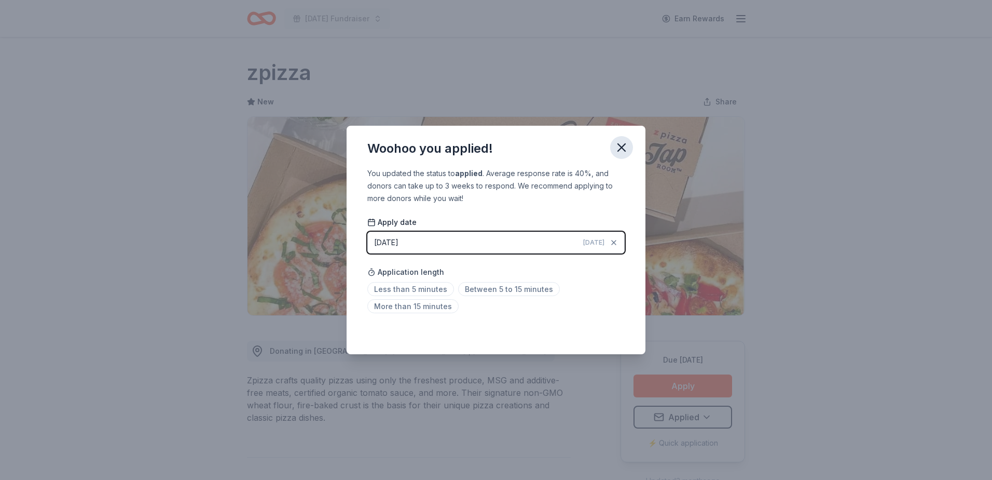
click at [618, 150] on icon "button" at bounding box center [622, 147] width 15 height 15
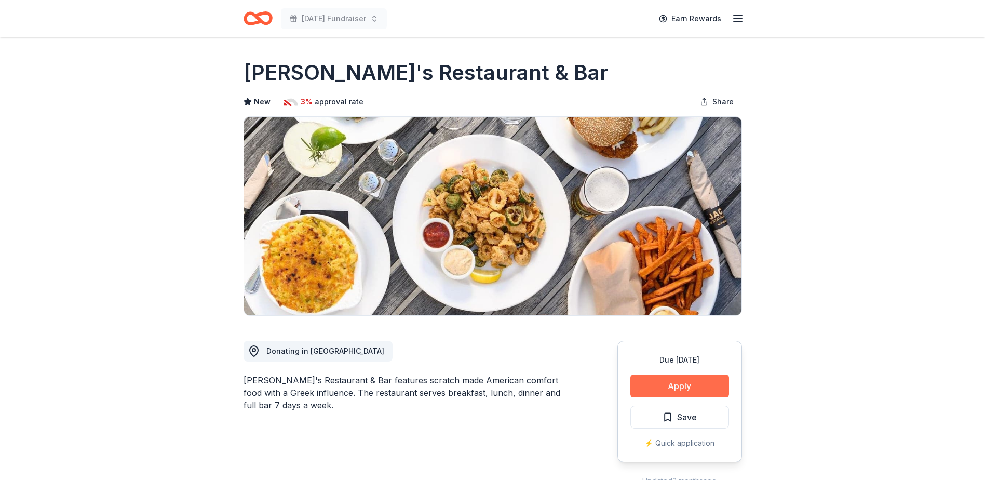
click at [671, 387] on button "Apply" at bounding box center [679, 385] width 99 height 23
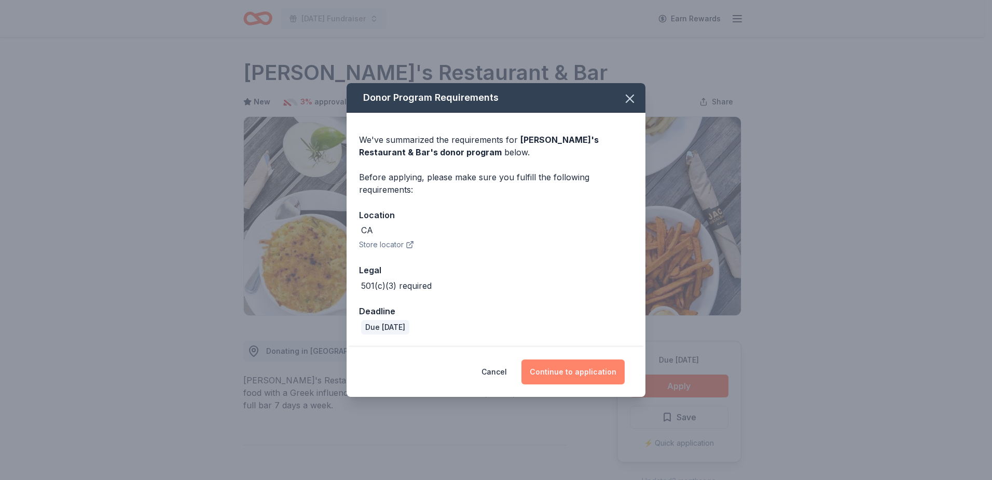
click at [581, 367] on button "Continue to application" at bounding box center [573, 371] width 103 height 25
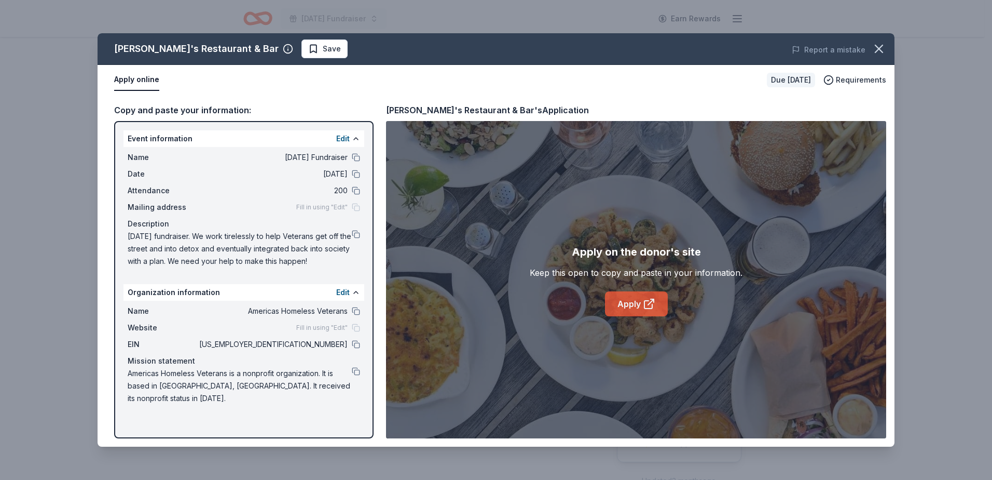
click at [646, 307] on icon at bounding box center [649, 303] width 12 height 12
click at [868, 47] on button "button" at bounding box center [879, 48] width 23 height 23
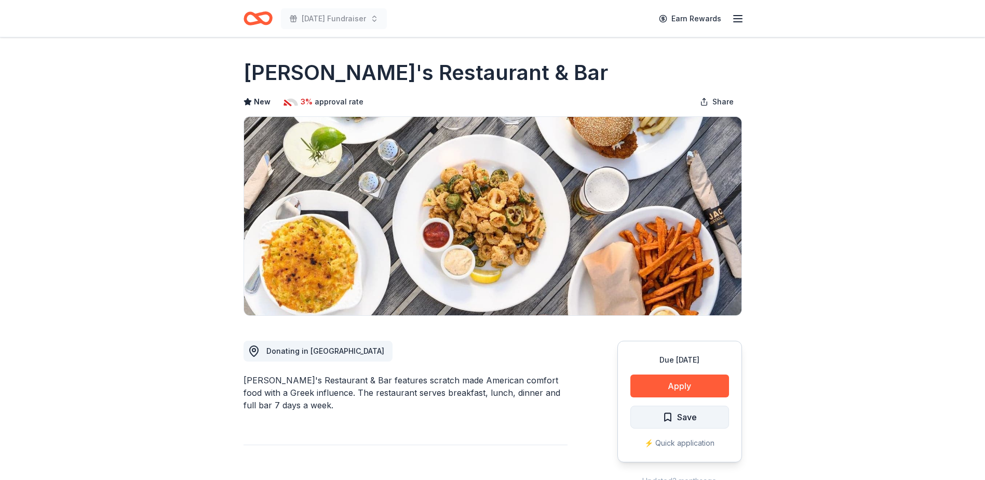
click at [666, 413] on span "Save" at bounding box center [679, 416] width 34 height 13
click at [665, 413] on html "Veterans Day Fundraiser Earn Rewards Due in 26 days Share Jack's Restaurant & B…" at bounding box center [492, 240] width 985 height 480
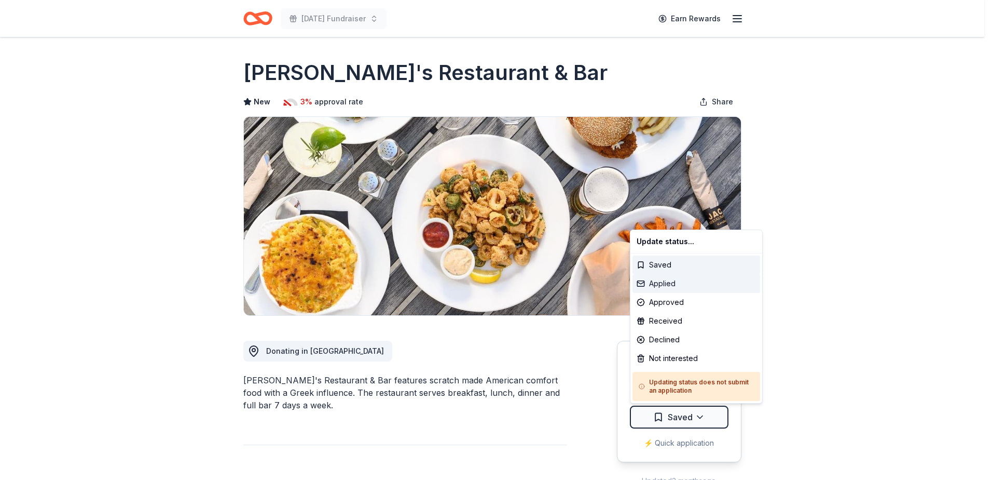
click at [665, 284] on div "Applied" at bounding box center [697, 283] width 128 height 19
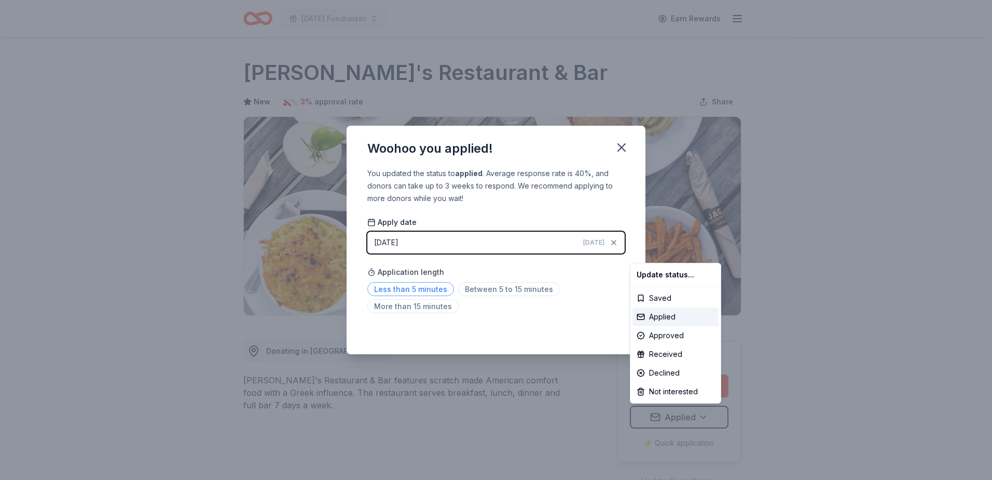
click at [412, 290] on html "Veterans Day Fundraiser Earn Rewards Due in 26 days Share Jack's Restaurant & B…" at bounding box center [496, 240] width 992 height 480
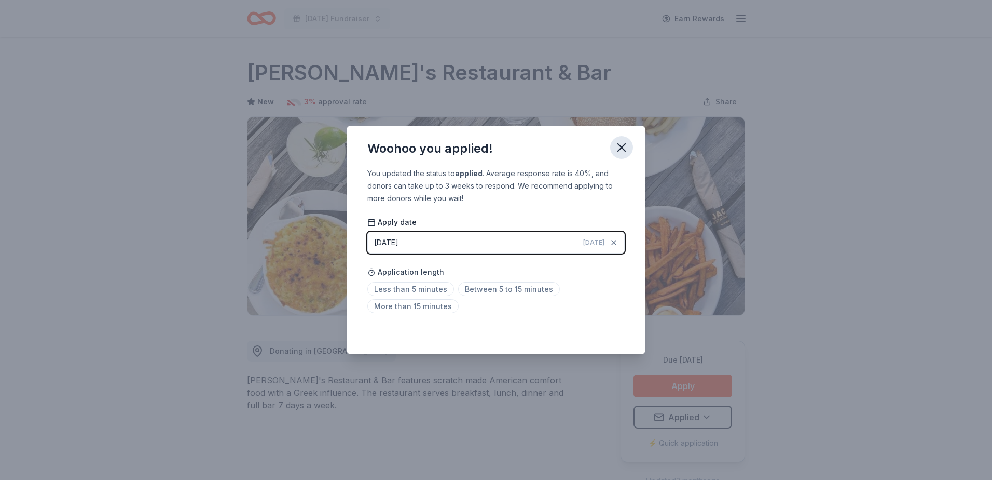
click at [623, 144] on icon "button" at bounding box center [622, 147] width 15 height 15
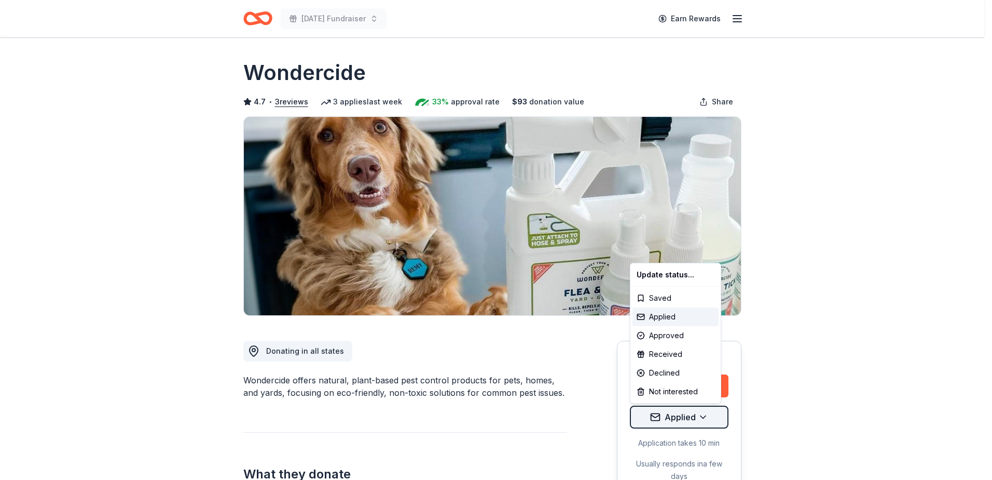
click at [672, 414] on html "[DATE] Fundraiser Earn Rewards Due [DATE] Share Wondercide 4.7 • 3 reviews 3 ap…" at bounding box center [496, 240] width 992 height 480
click at [667, 375] on div "Declined" at bounding box center [676, 372] width 86 height 19
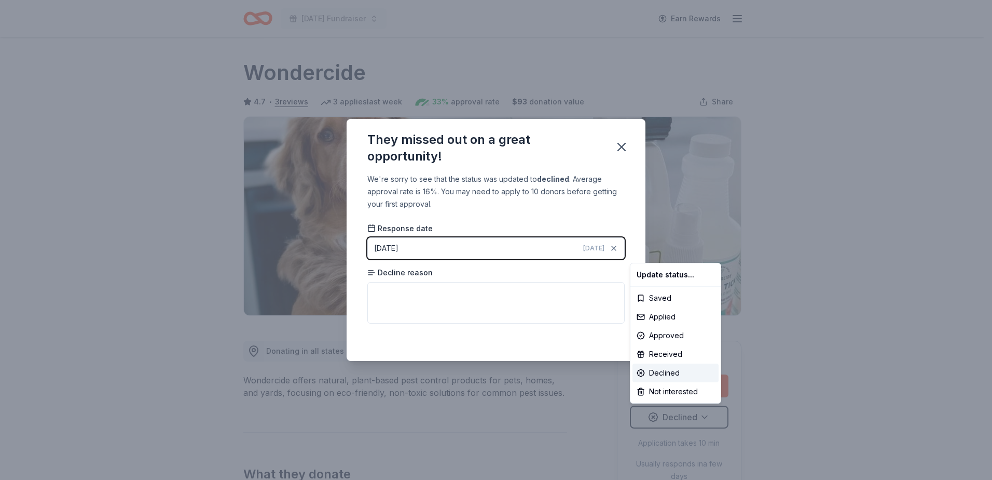
click at [395, 295] on html "Veterans Day Fundraiser Earn Rewards Due in 16 days Share Wondercide 4.7 • 3 re…" at bounding box center [496, 240] width 992 height 480
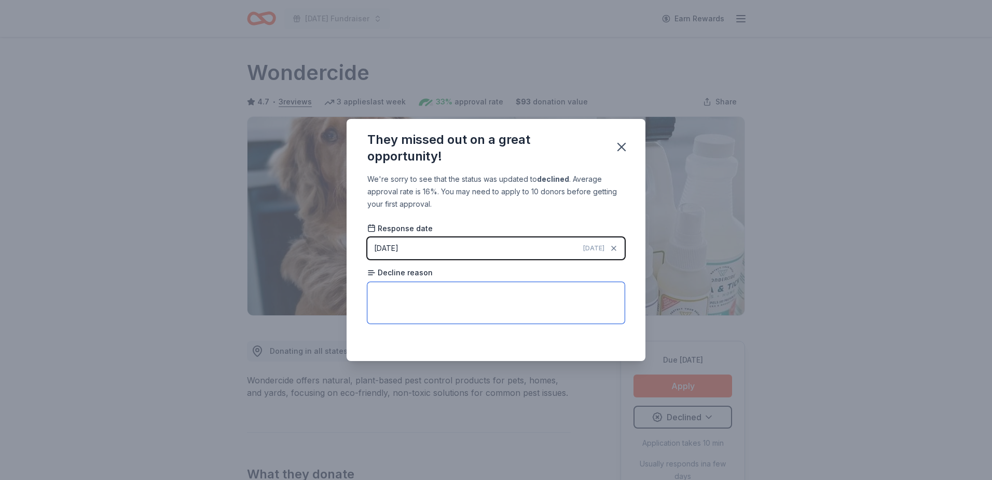
click at [417, 300] on textarea at bounding box center [495, 303] width 257 height 42
type textarea "too many applicants"
click at [624, 149] on icon "button" at bounding box center [621, 146] width 7 height 7
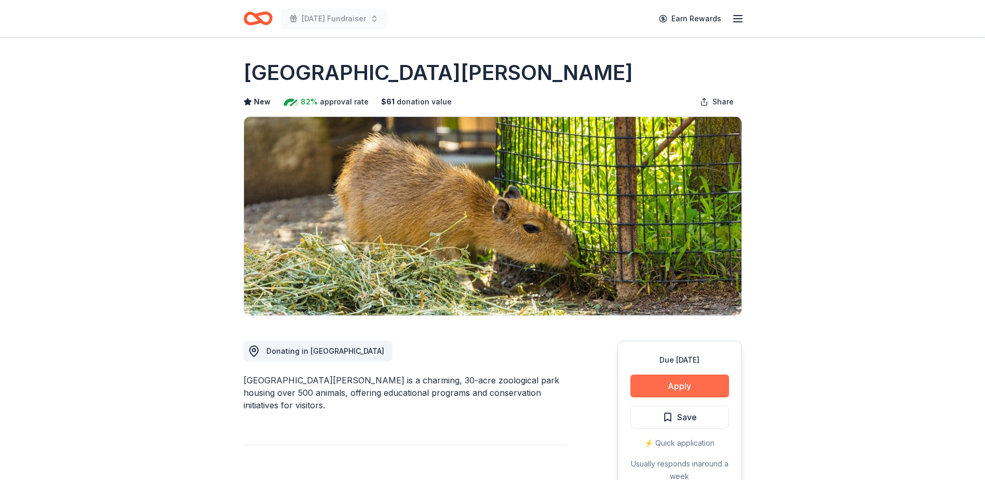
click at [686, 387] on button "Apply" at bounding box center [679, 385] width 99 height 23
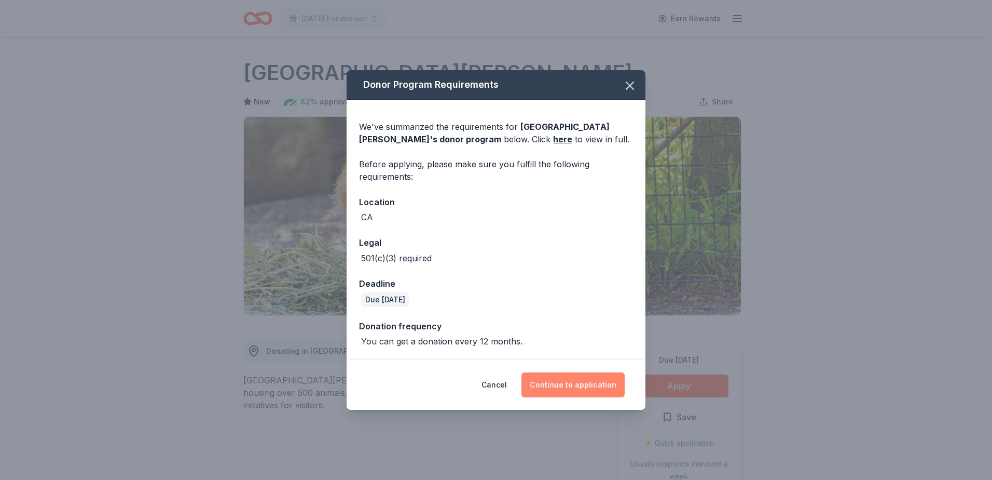
click at [584, 391] on button "Continue to application" at bounding box center [573, 384] width 103 height 25
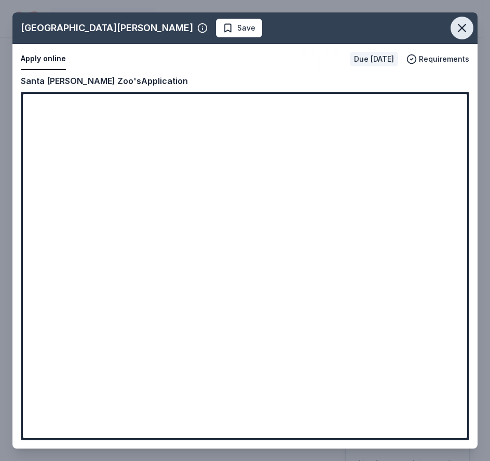
click at [467, 28] on icon "button" at bounding box center [462, 28] width 15 height 15
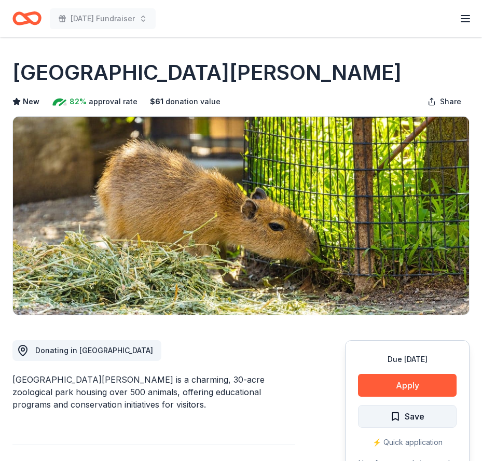
click at [373, 417] on button "Save" at bounding box center [407, 416] width 99 height 23
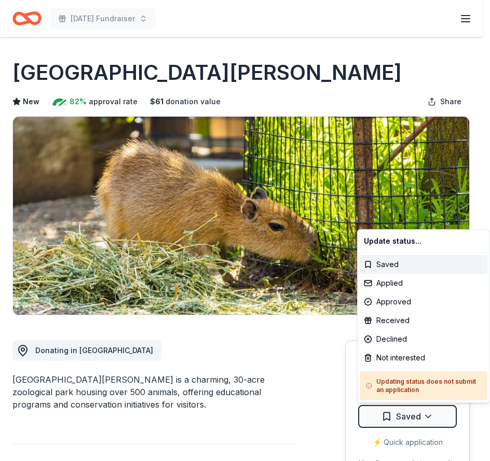
click at [373, 416] on html "[DATE] Fundraiser Earn Rewards Due [DATE] Share [GEOGRAPHIC_DATA][PERSON_NAME] …" at bounding box center [245, 230] width 490 height 461
click at [392, 282] on div "Applied" at bounding box center [424, 283] width 128 height 19
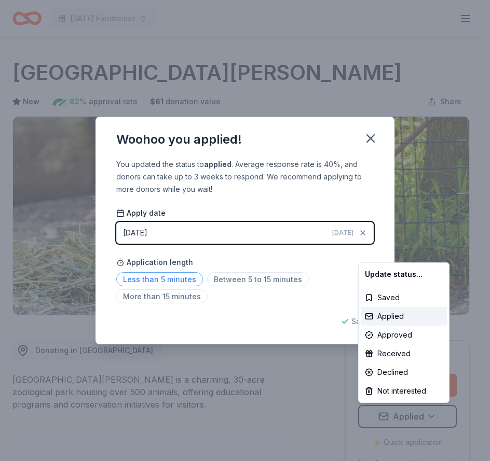
click at [167, 280] on html "Veterans Day Fundraiser Earn Rewards Due in 16 days Share Santa Barbara Zoo New…" at bounding box center [245, 230] width 490 height 461
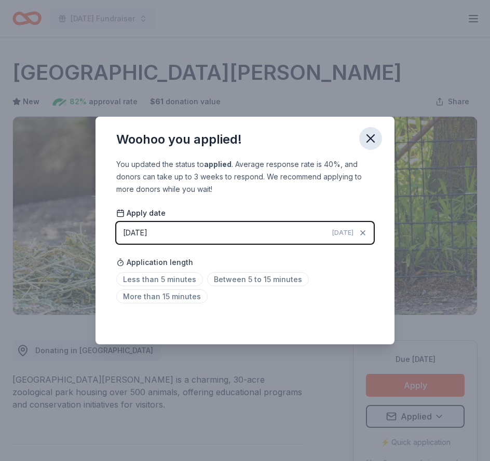
click at [371, 138] on icon "button" at bounding box center [370, 138] width 7 height 7
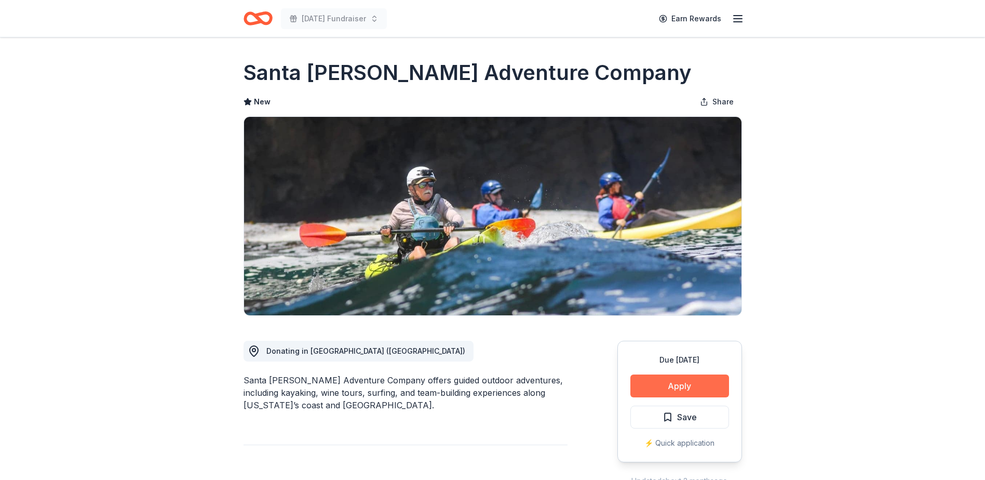
click at [675, 384] on button "Apply" at bounding box center [679, 385] width 99 height 23
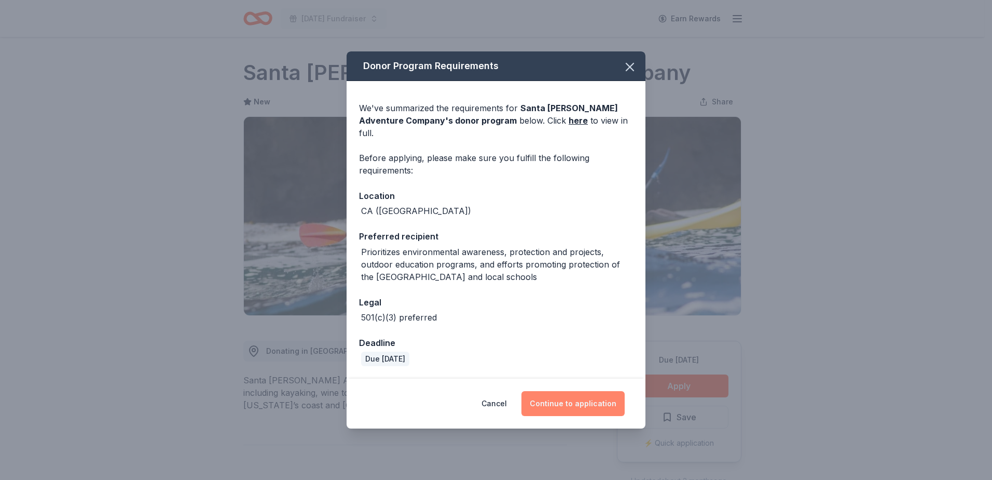
click at [585, 398] on button "Continue to application" at bounding box center [573, 403] width 103 height 25
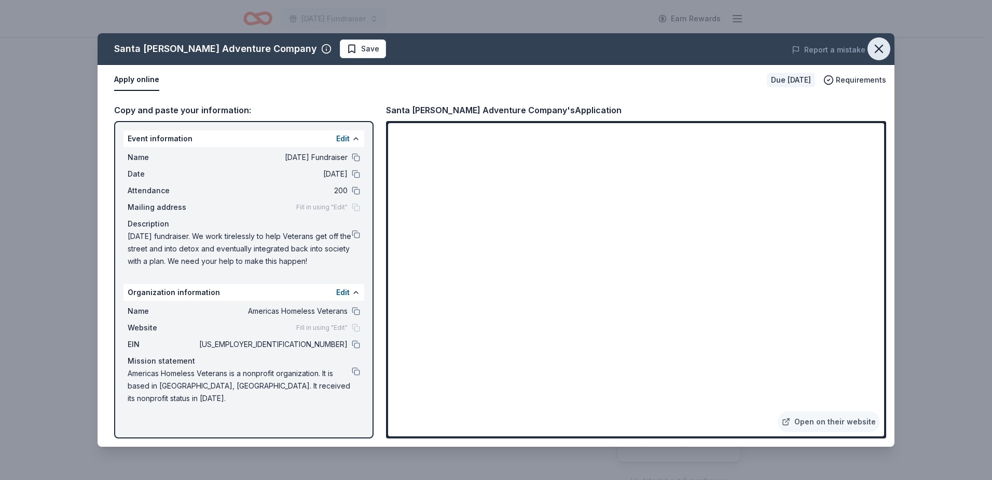
click at [885, 48] on icon "button" at bounding box center [879, 49] width 15 height 15
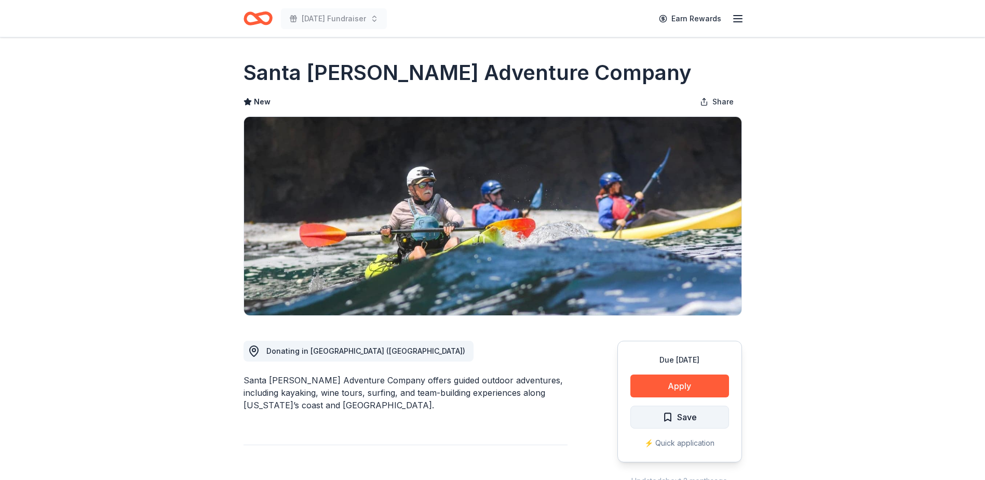
click at [677, 420] on span "Save" at bounding box center [687, 416] width 20 height 13
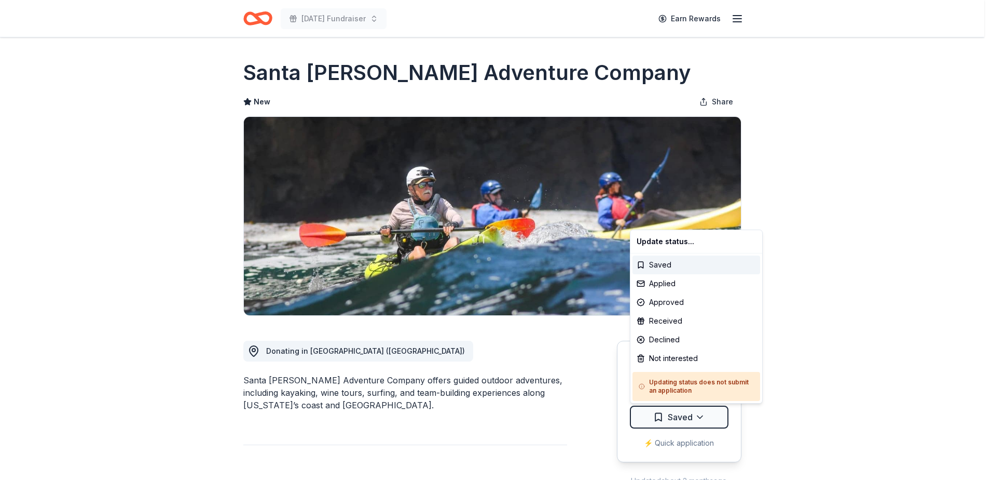
click at [675, 420] on html "Veterans Day Fundraiser Earn Rewards Due in 16 days Share Santa Barbara Adventu…" at bounding box center [496, 240] width 992 height 480
click at [660, 282] on div "Applied" at bounding box center [697, 283] width 128 height 19
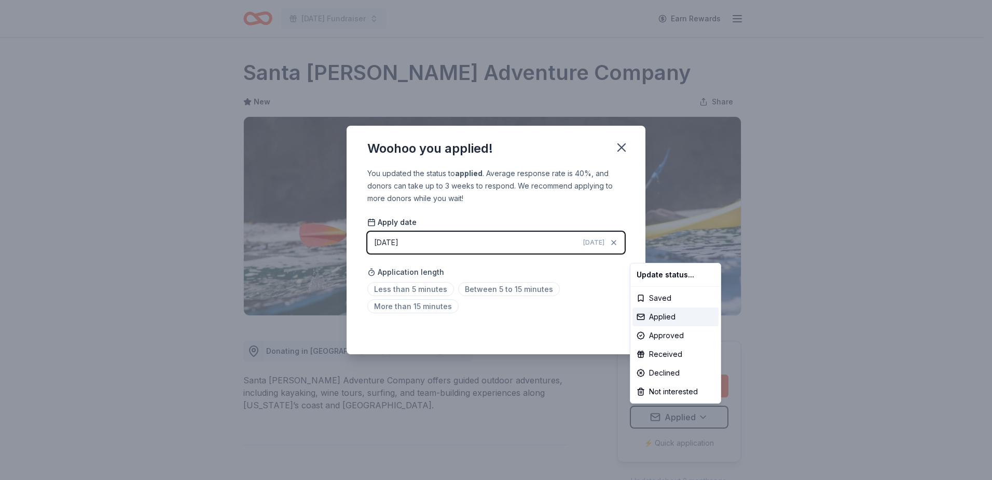
click at [428, 288] on html "Veterans Day Fundraiser Earn Rewards Due in 16 days Share Santa Barbara Adventu…" at bounding box center [496, 240] width 992 height 480
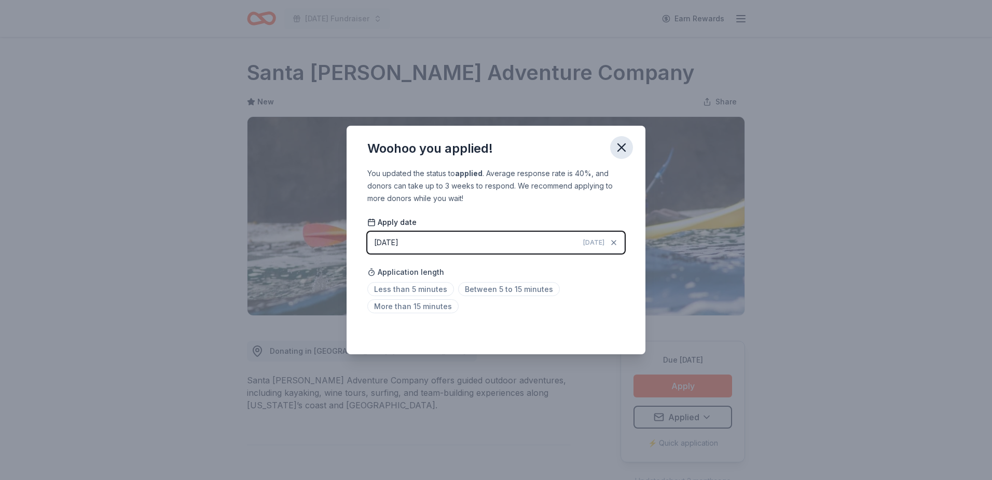
click at [622, 150] on icon "button" at bounding box center [622, 147] width 15 height 15
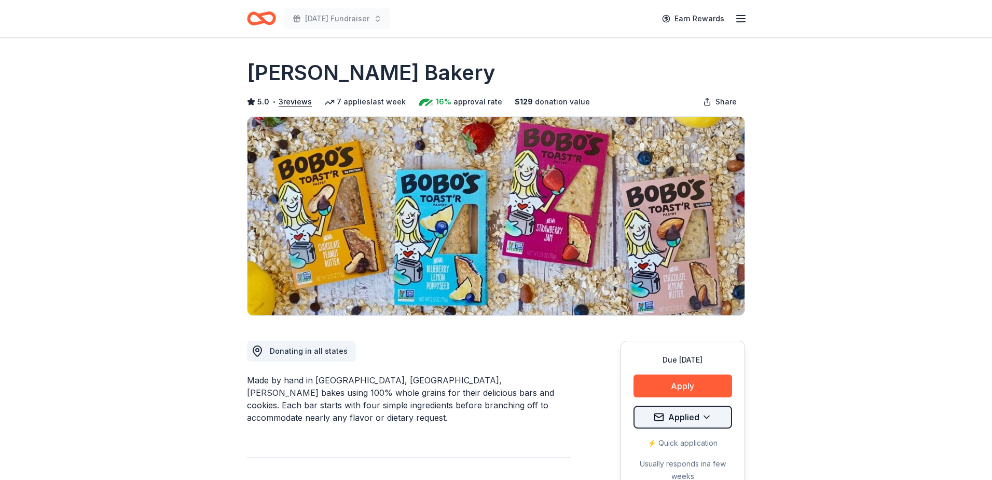
click at [667, 424] on html "[DATE] Fundraiser Earn Rewards Due [DATE] Share [PERSON_NAME] Bakery 5.0 • 3 re…" at bounding box center [496, 240] width 992 height 480
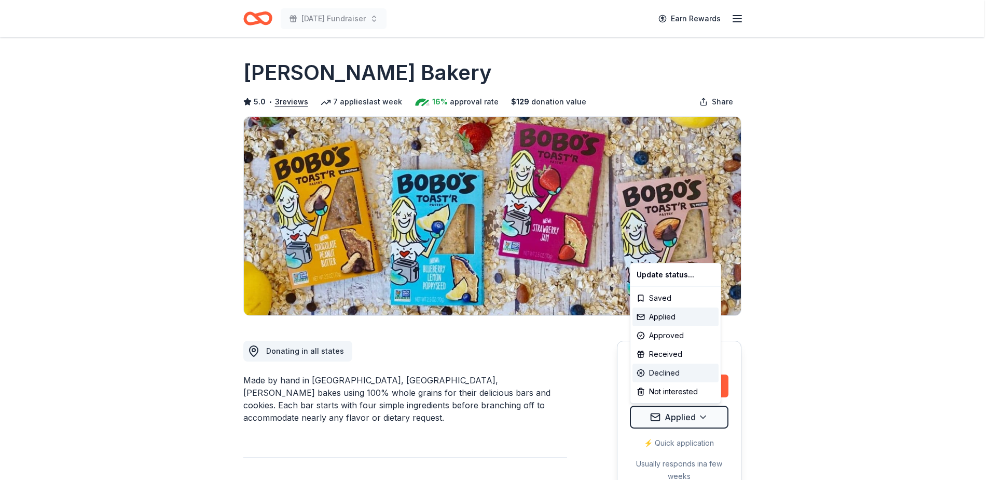
click at [672, 373] on div "Declined" at bounding box center [676, 372] width 86 height 19
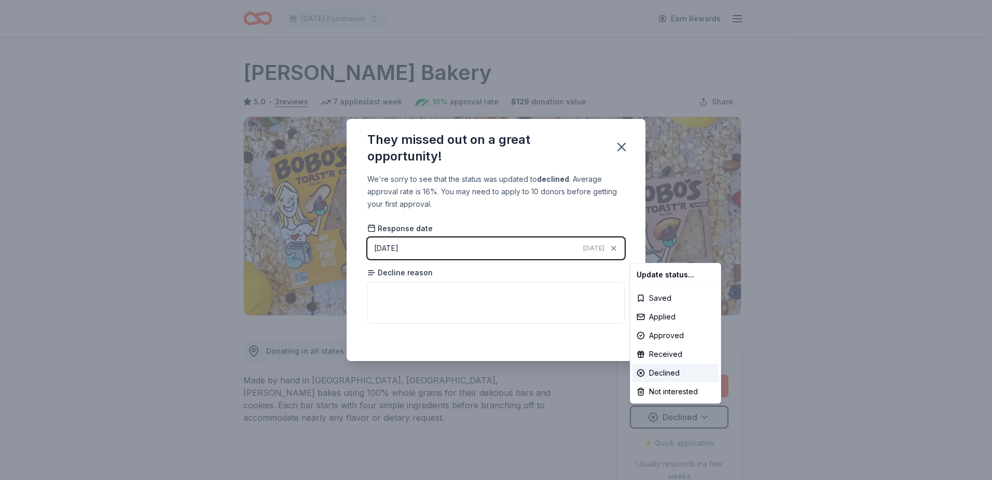
click at [384, 304] on html "[DATE] Fundraiser Earn Rewards Due [DATE] Share [PERSON_NAME] Bakery 5.0 • 3 re…" at bounding box center [496, 240] width 992 height 480
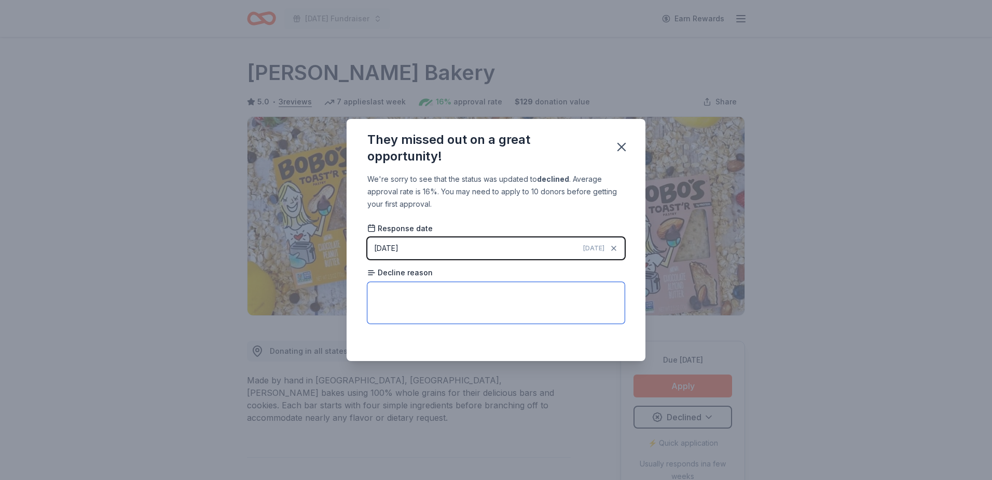
click at [384, 304] on textarea at bounding box center [495, 303] width 257 height 42
type textarea "too many applicants"
click at [625, 147] on icon "button" at bounding box center [622, 147] width 15 height 15
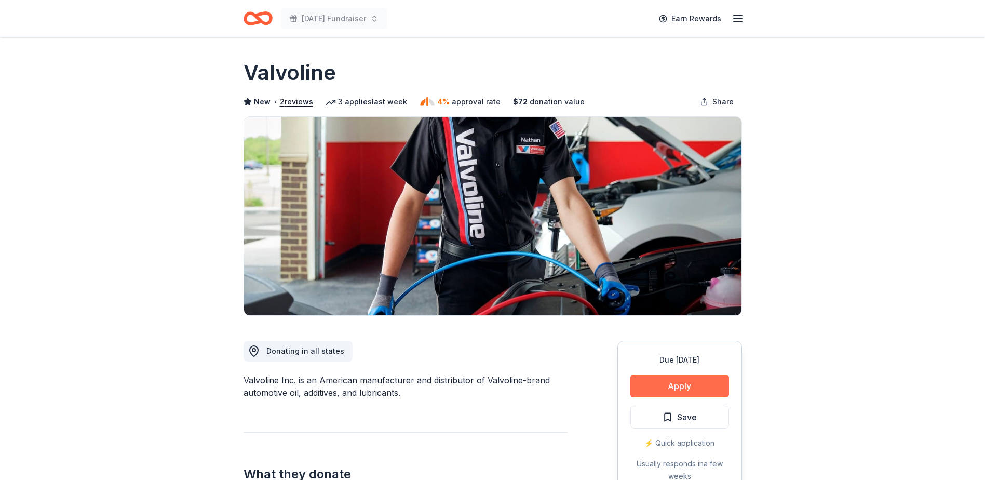
click at [670, 392] on button "Apply" at bounding box center [679, 385] width 99 height 23
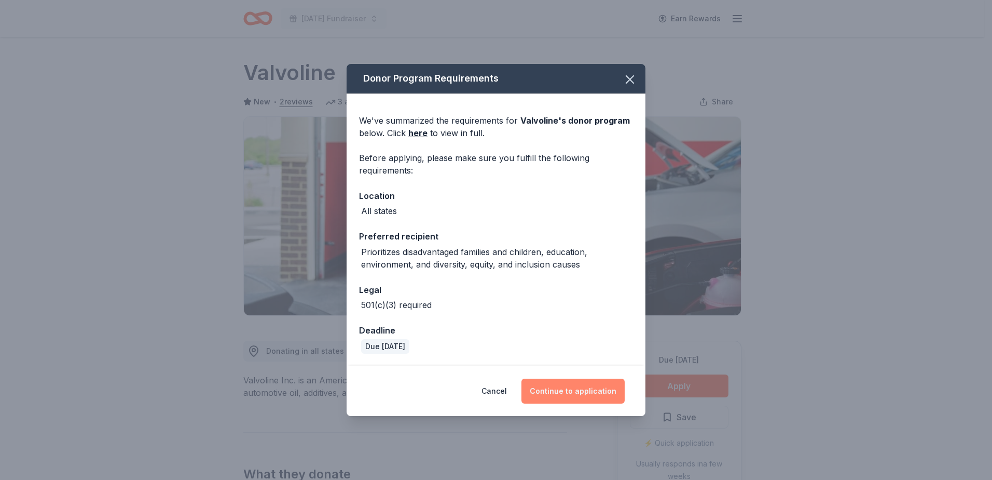
click at [576, 391] on button "Continue to application" at bounding box center [573, 390] width 103 height 25
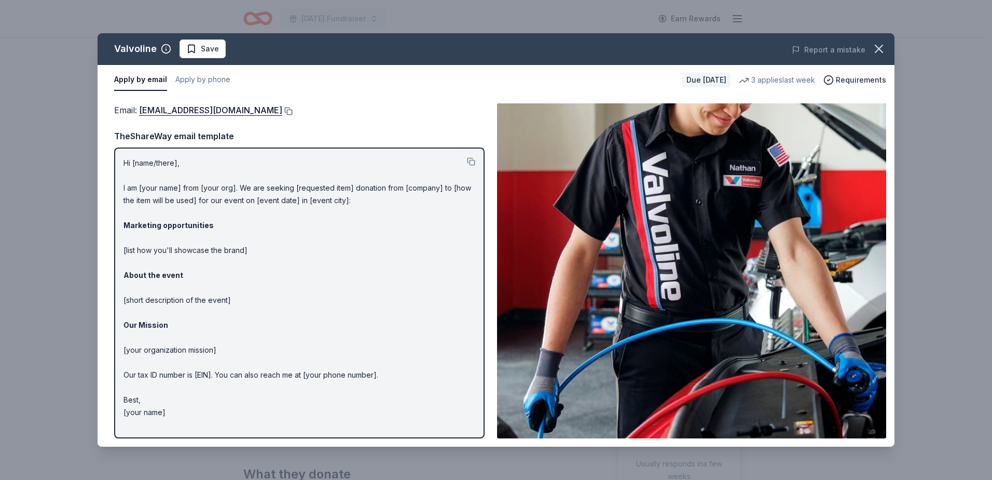
click at [282, 110] on button at bounding box center [287, 111] width 10 height 8
click at [884, 50] on icon "button" at bounding box center [879, 49] width 15 height 15
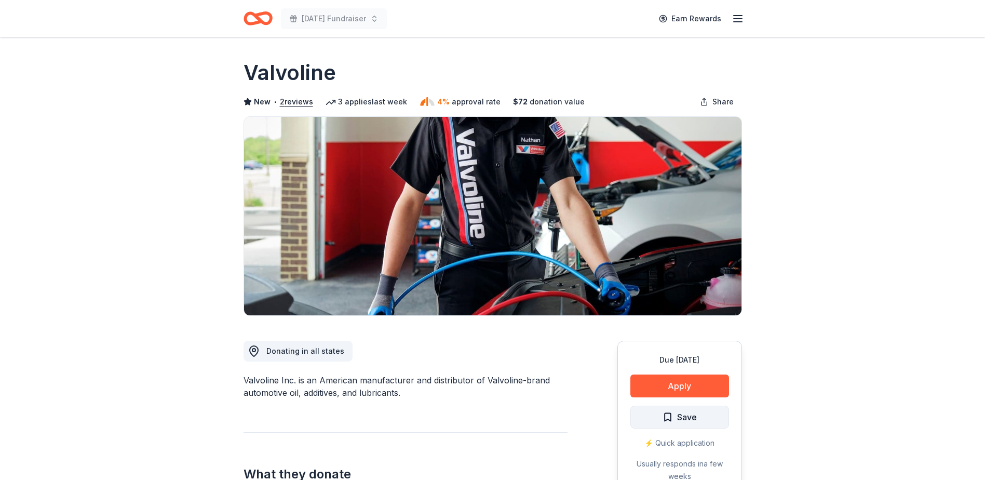
click at [679, 415] on span "Save" at bounding box center [687, 416] width 20 height 13
click at [679, 415] on html "Veterans Day Fundraiser Earn Rewards Due in 16 days Share Valvoline New • 2 rev…" at bounding box center [492, 240] width 985 height 480
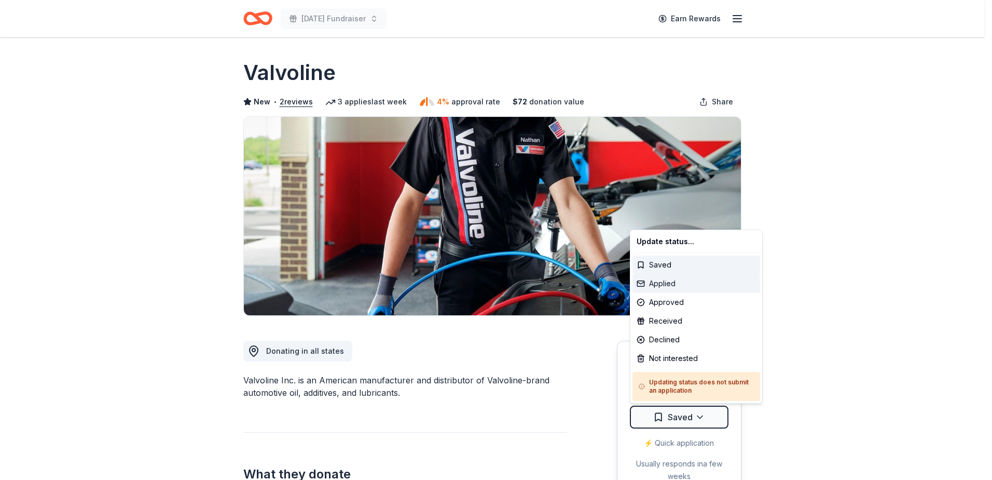
click at [674, 286] on div "Applied" at bounding box center [697, 283] width 128 height 19
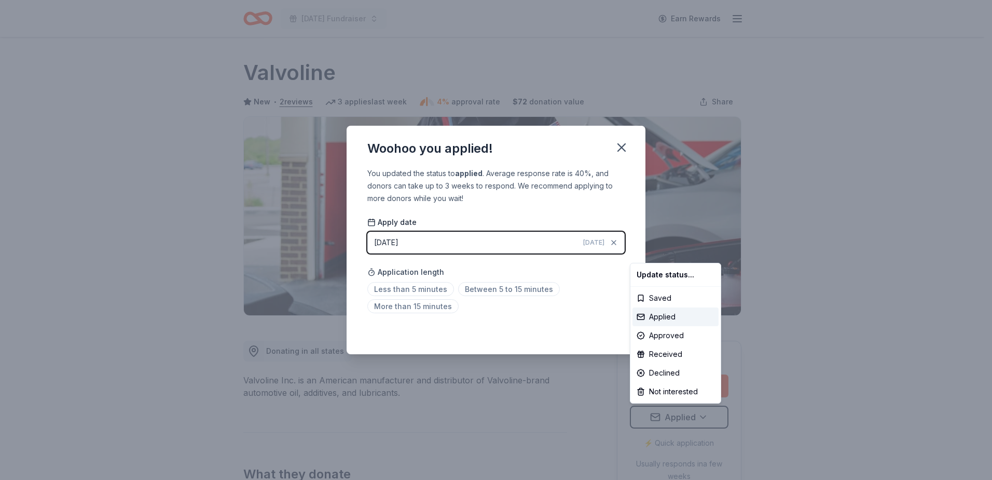
click at [413, 287] on html "Veterans Day Fundraiser Earn Rewards Due in 16 days Share Valvoline New • 2 rev…" at bounding box center [496, 240] width 992 height 480
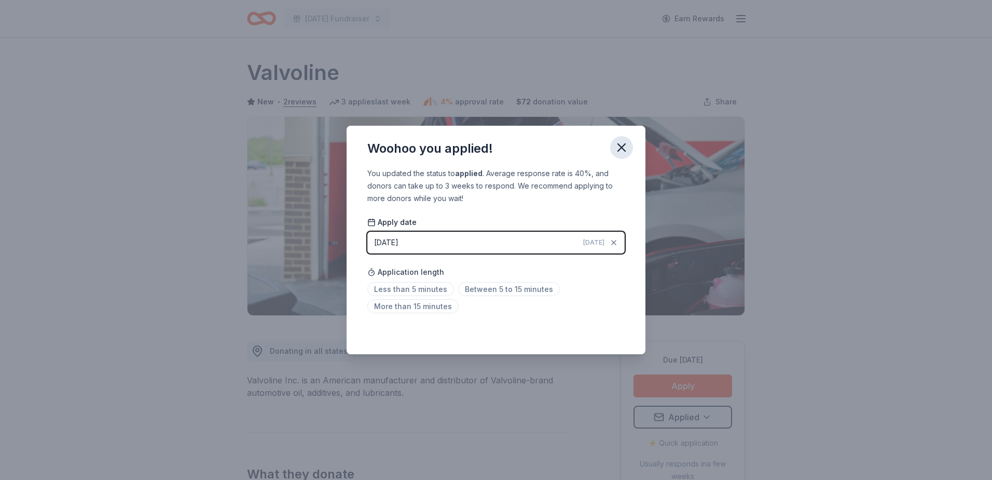
click at [625, 142] on icon "button" at bounding box center [622, 147] width 15 height 15
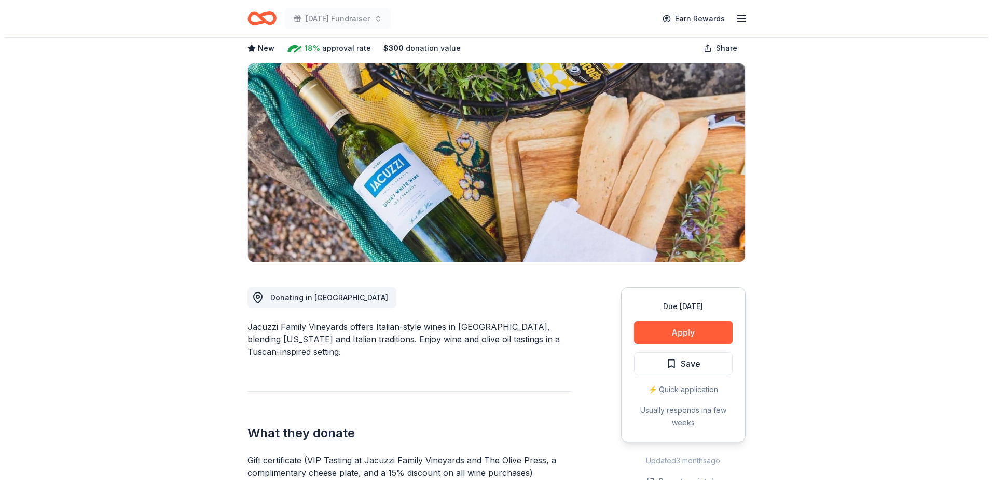
scroll to position [104, 0]
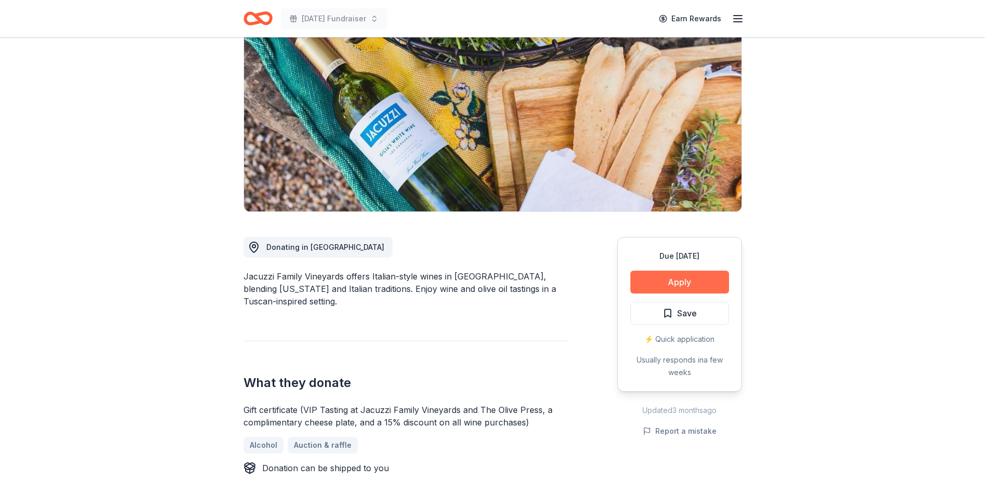
click at [677, 278] on button "Apply" at bounding box center [679, 281] width 99 height 23
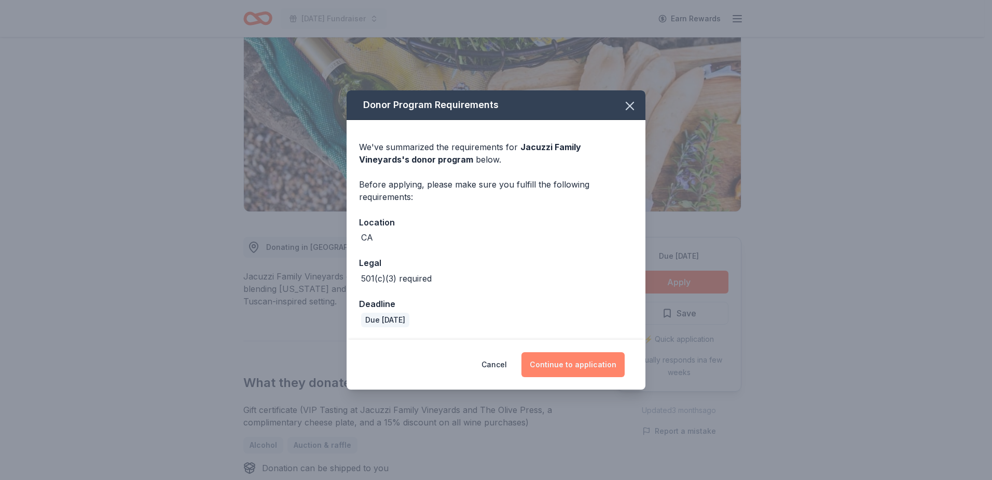
click at [592, 365] on button "Continue to application" at bounding box center [573, 364] width 103 height 25
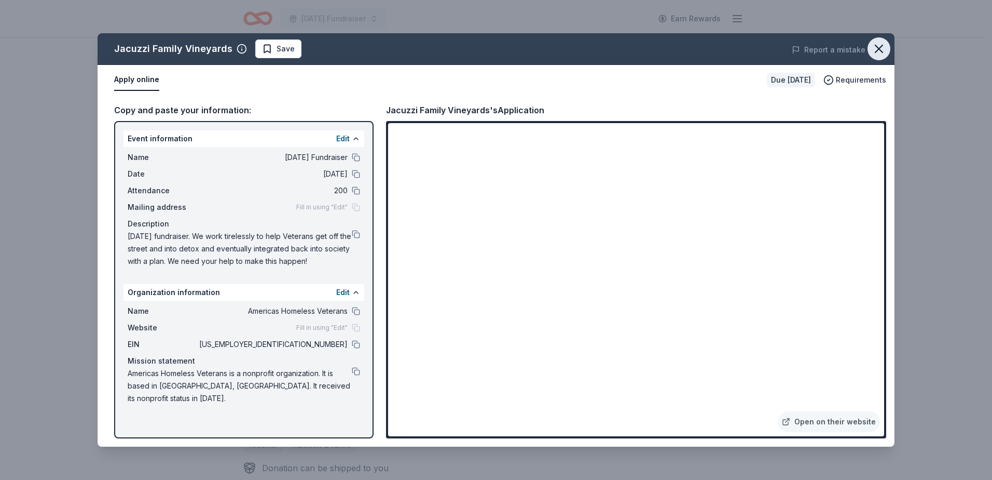
click at [878, 49] on icon "button" at bounding box center [879, 49] width 15 height 15
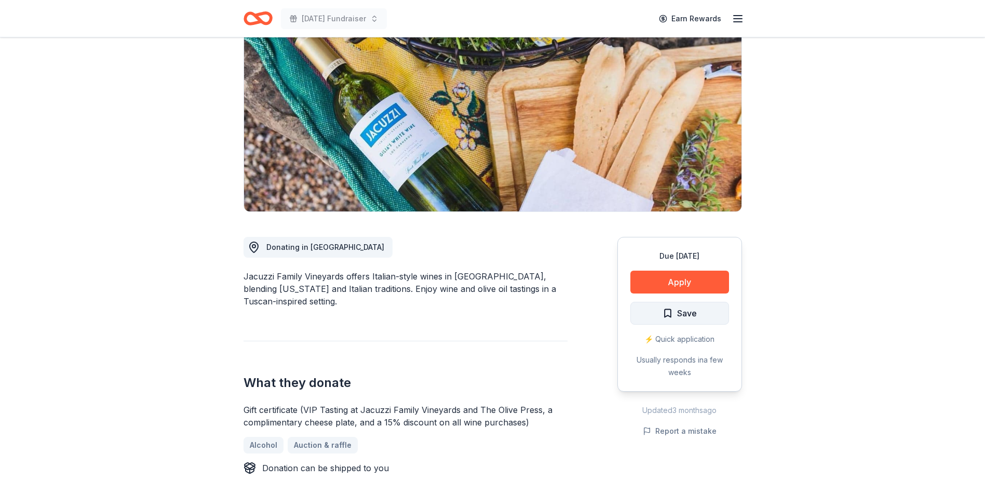
click at [666, 312] on span "Save" at bounding box center [679, 312] width 34 height 13
click at [666, 312] on html "Veterans Day Fundraiser Earn Rewards Due in 16 days Share Jacuzzi Family Vineya…" at bounding box center [492, 136] width 985 height 480
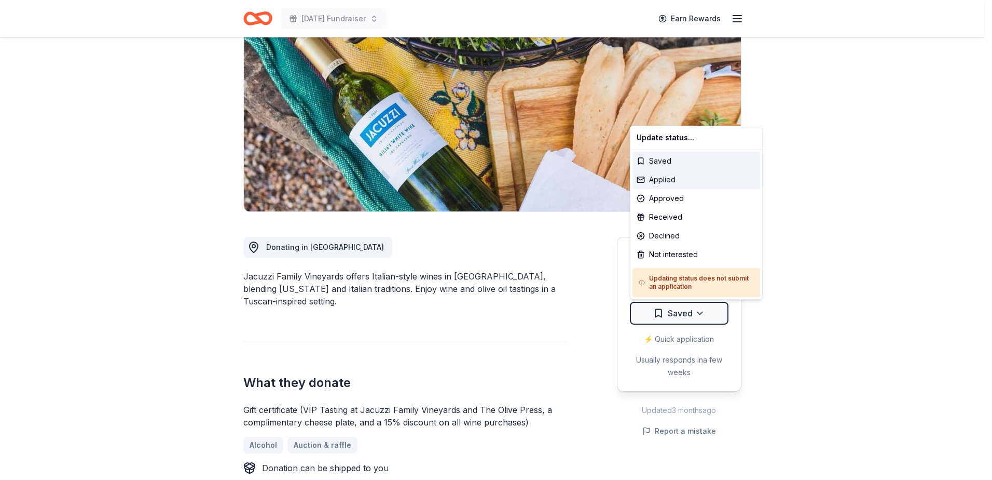
click at [660, 176] on div "Applied" at bounding box center [697, 179] width 128 height 19
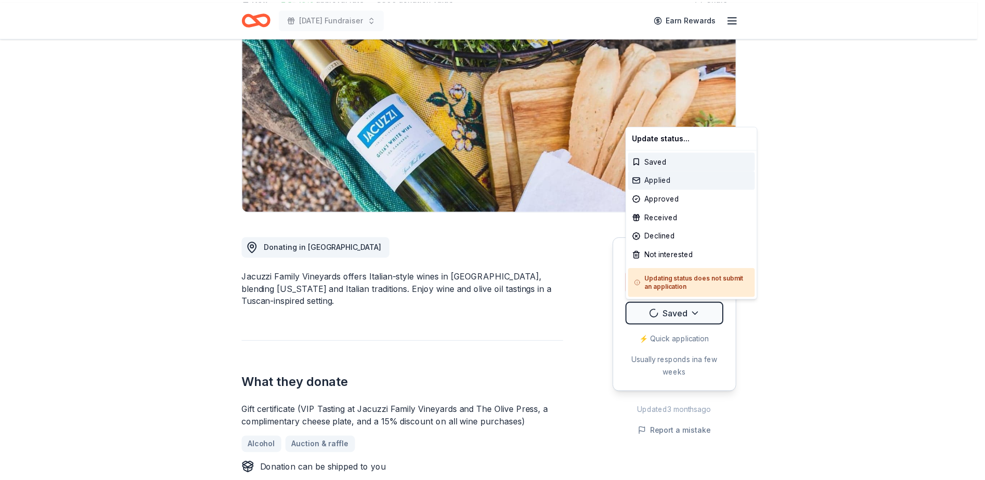
scroll to position [0, 0]
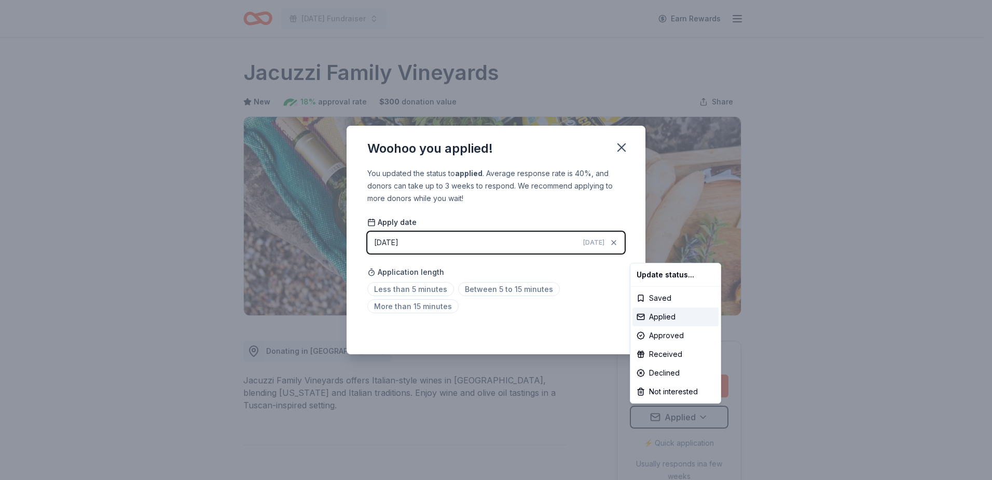
click at [412, 287] on html "Veterans Day Fundraiser Earn Rewards Due in 16 days Share Jacuzzi Family Vineya…" at bounding box center [496, 240] width 992 height 480
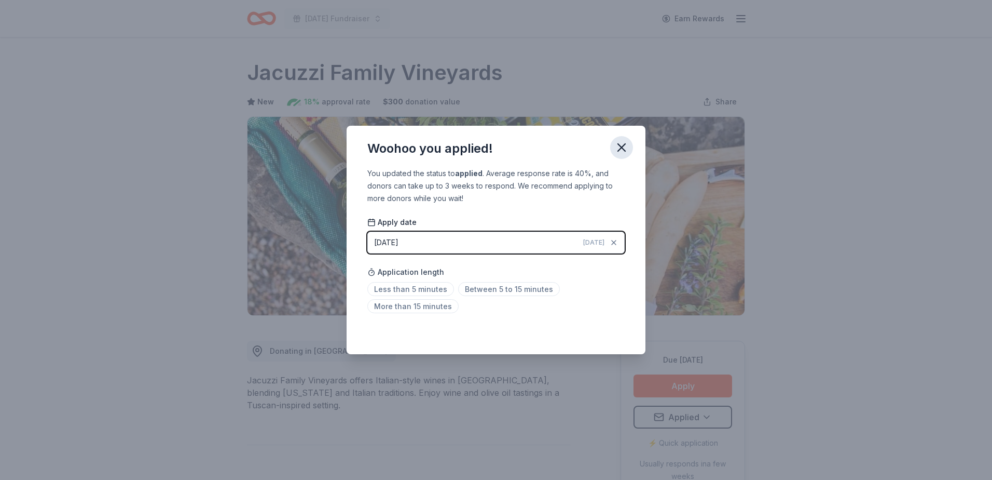
click at [619, 145] on icon "button" at bounding box center [621, 147] width 7 height 7
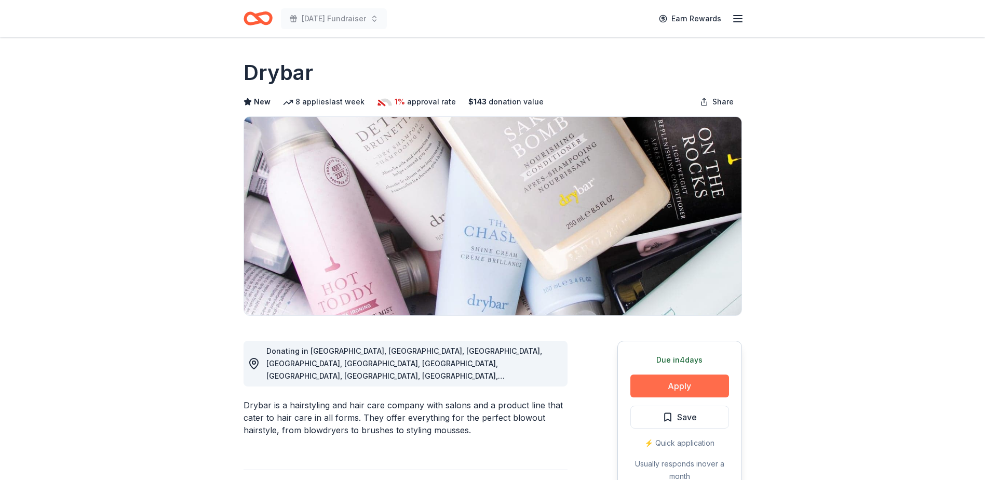
click at [684, 387] on button "Apply" at bounding box center [679, 385] width 99 height 23
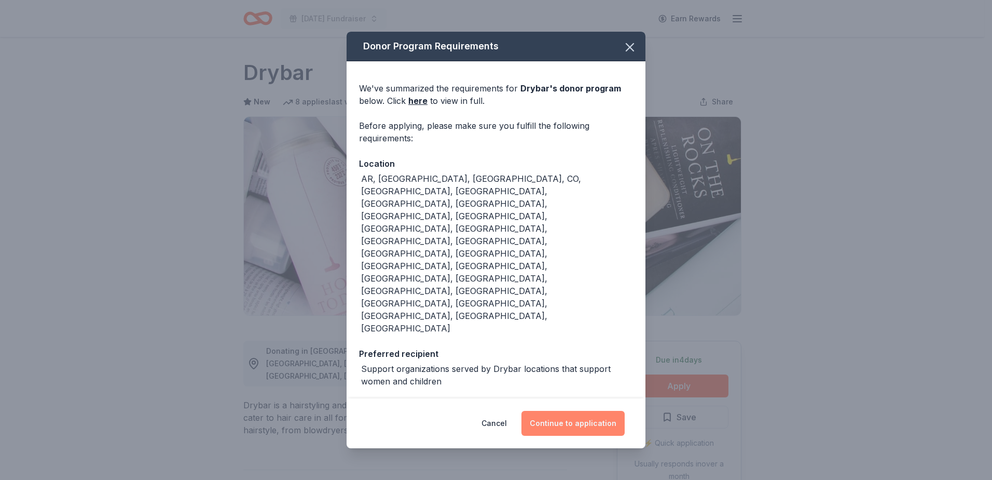
click at [552, 411] on button "Continue to application" at bounding box center [573, 423] width 103 height 25
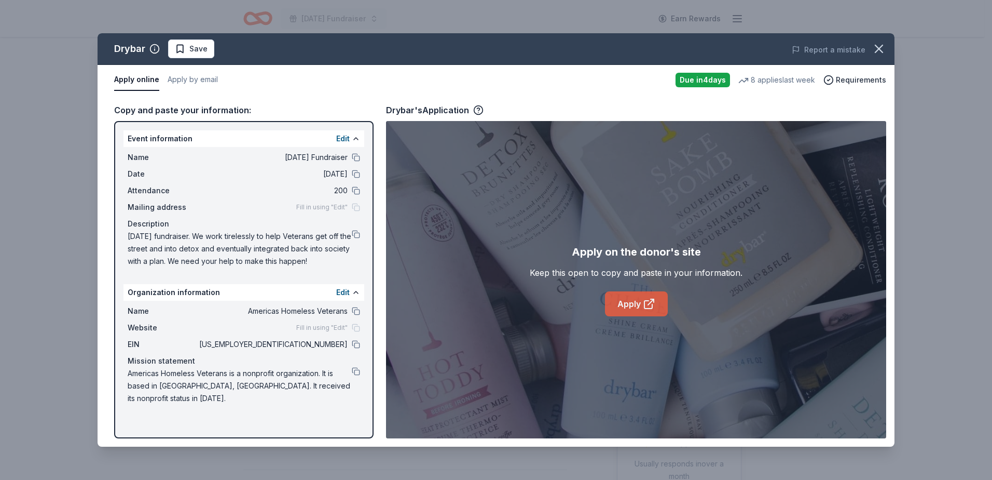
click at [641, 299] on link "Apply" at bounding box center [636, 303] width 63 height 25
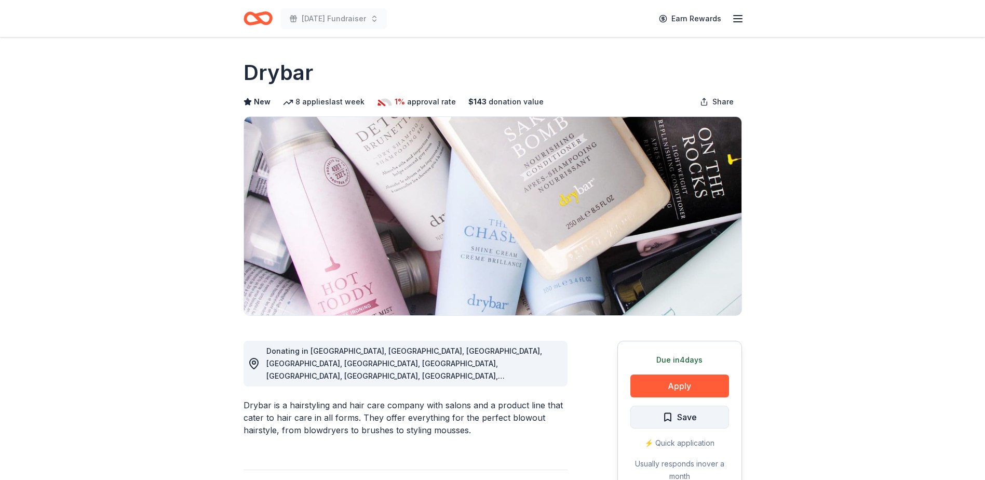
click at [659, 417] on button "Save" at bounding box center [679, 416] width 99 height 23
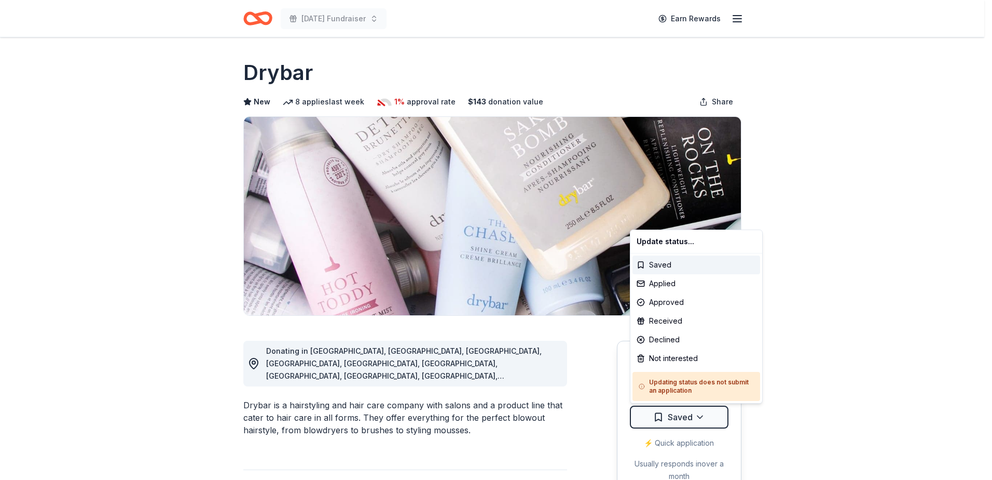
click at [659, 417] on html "Veterans Day Fundraiser Earn Rewards Due in 4 days Share Drybar New 8 applies l…" at bounding box center [496, 240] width 992 height 480
click at [677, 290] on div "Applied" at bounding box center [697, 283] width 128 height 19
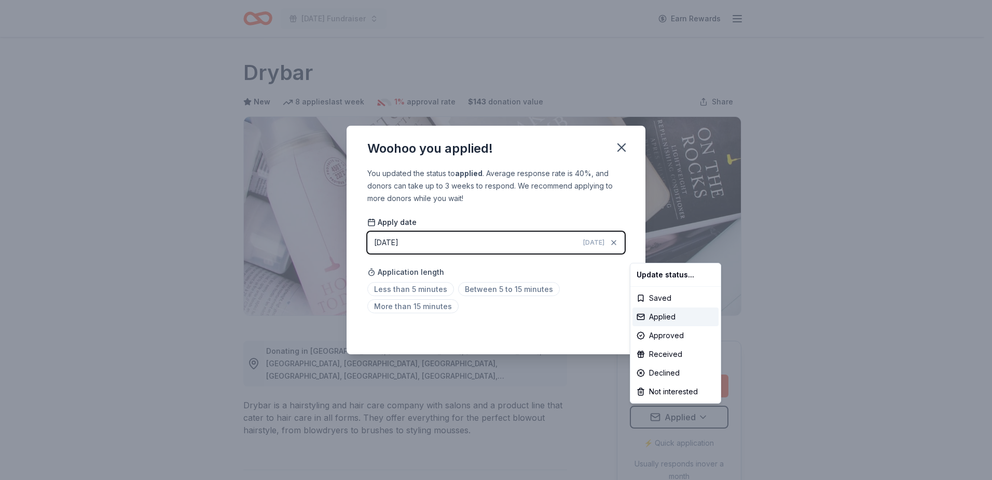
click at [414, 285] on html "Veterans Day Fundraiser Earn Rewards Due in 4 days Share Drybar New 8 applies l…" at bounding box center [496, 240] width 992 height 480
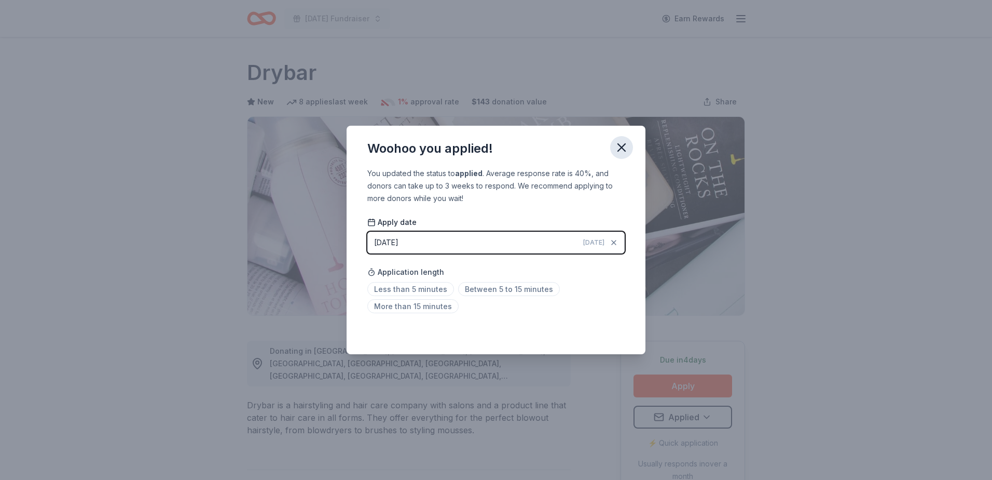
drag, startPoint x: 619, startPoint y: 149, endPoint x: 606, endPoint y: 148, distance: 13.0
click at [619, 149] on icon "button" at bounding box center [622, 147] width 15 height 15
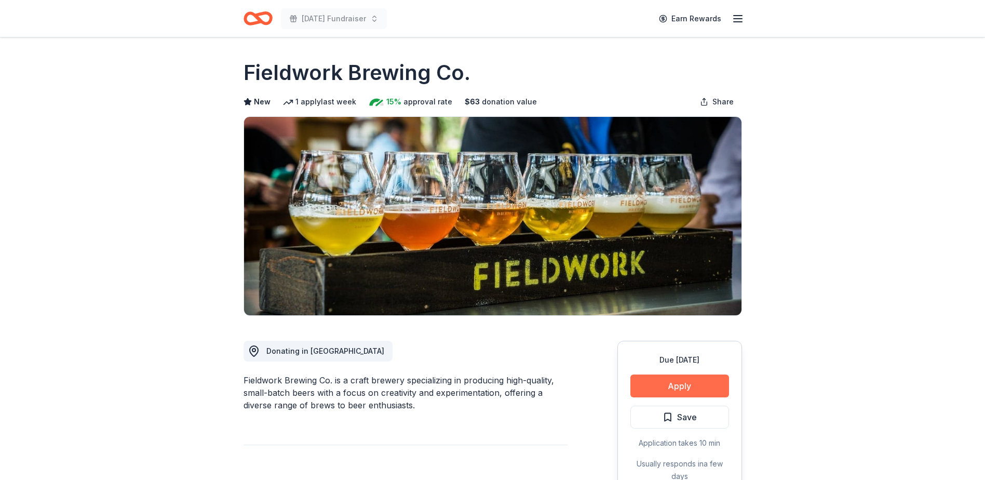
click at [665, 380] on button "Apply" at bounding box center [679, 385] width 99 height 23
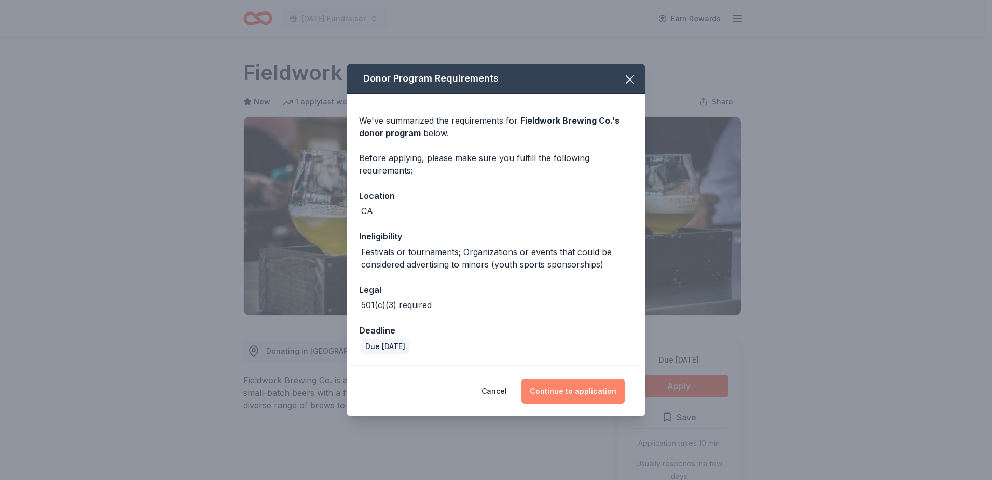
click at [581, 397] on button "Continue to application" at bounding box center [573, 390] width 103 height 25
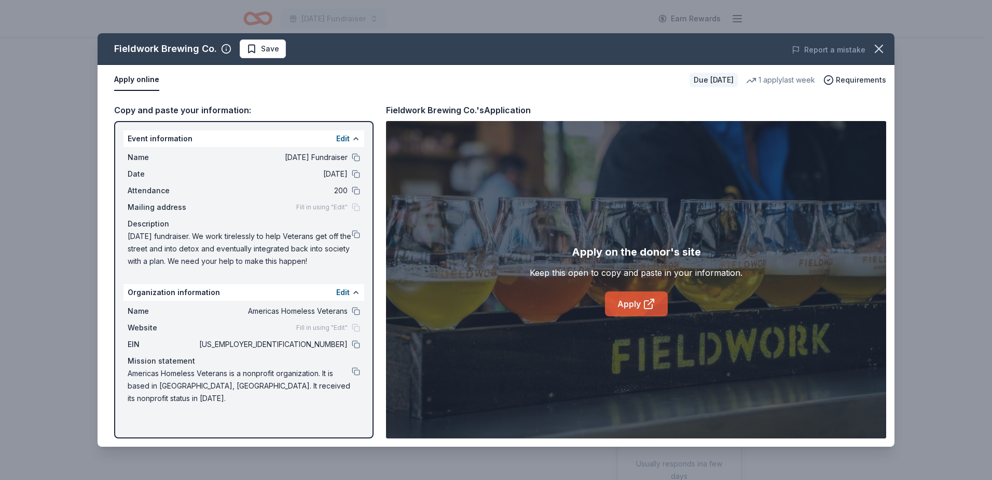
click at [641, 303] on link "Apply" at bounding box center [636, 303] width 63 height 25
click at [872, 47] on icon "button" at bounding box center [879, 49] width 15 height 15
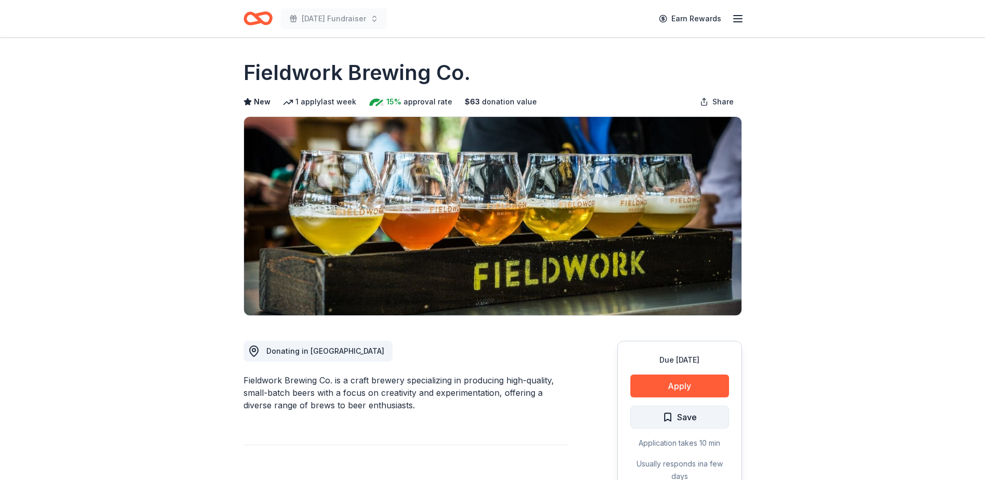
click at [694, 421] on span "Save" at bounding box center [687, 416] width 20 height 13
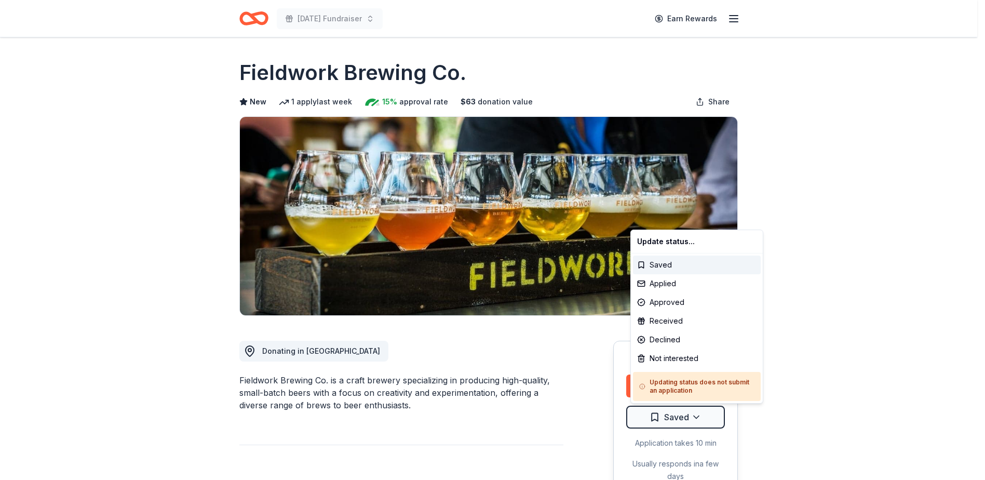
click at [694, 421] on html "[DATE] Fundraiser Earn Rewards Due [DATE] Share Fieldwork Brewing Co. New 1 app…" at bounding box center [492, 240] width 985 height 480
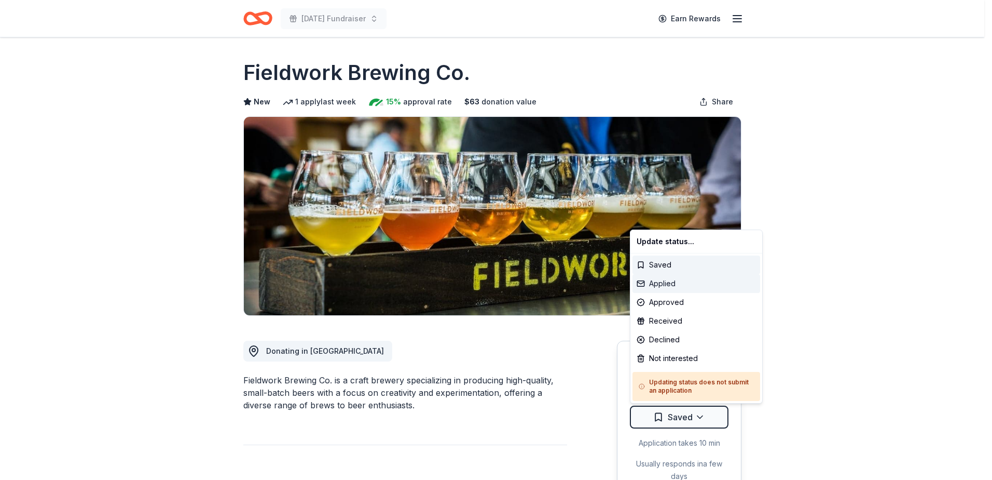
click at [669, 280] on div "Applied" at bounding box center [697, 283] width 128 height 19
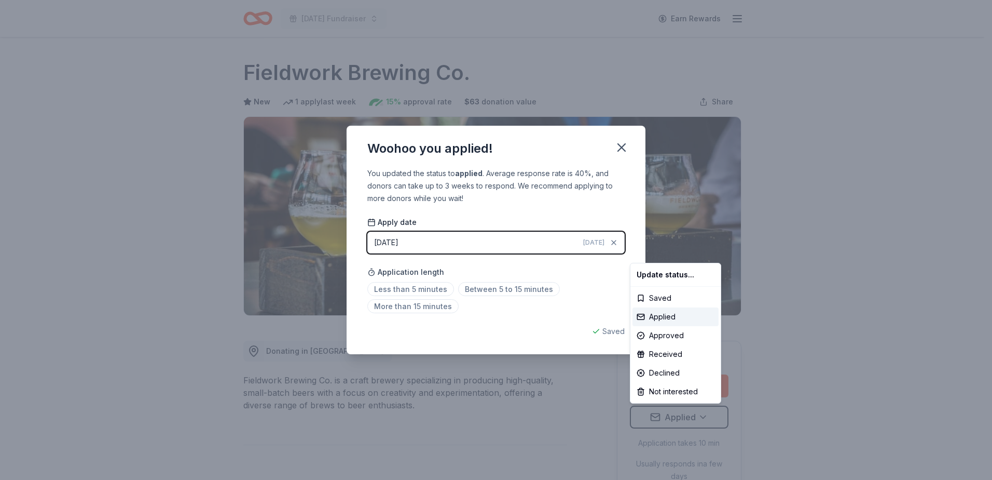
click at [408, 285] on html "[DATE] Fundraiser Earn Rewards Due [DATE] Share Fieldwork Brewing Co. New 1 app…" at bounding box center [496, 240] width 992 height 480
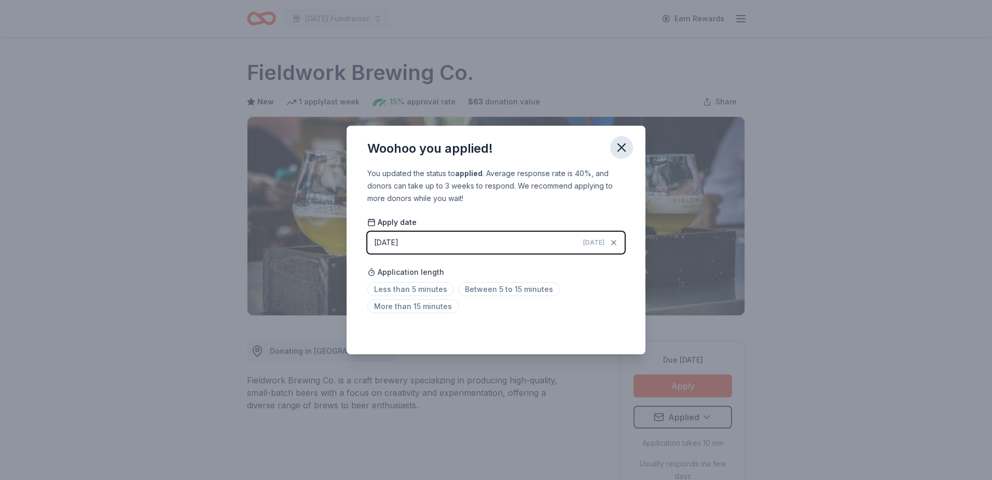
click at [620, 149] on icon "button" at bounding box center [621, 147] width 7 height 7
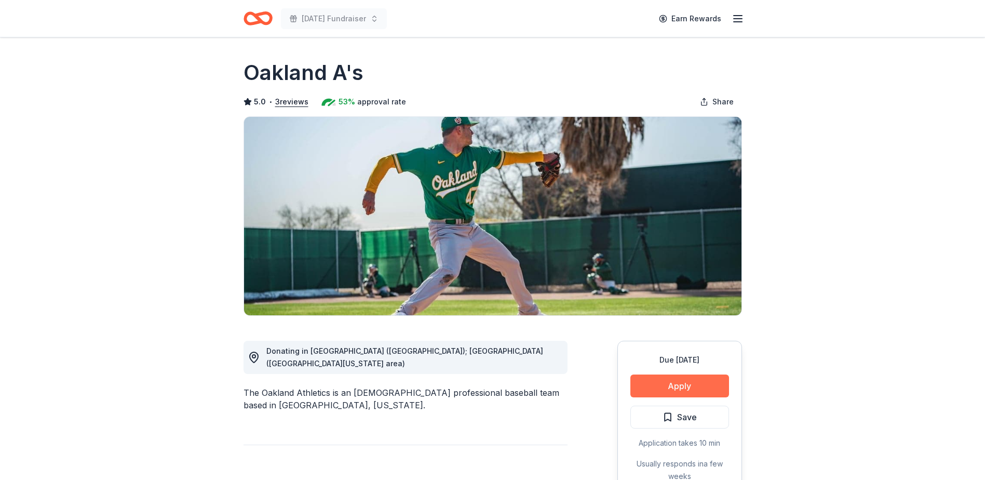
click at [669, 387] on button "Apply" at bounding box center [679, 385] width 99 height 23
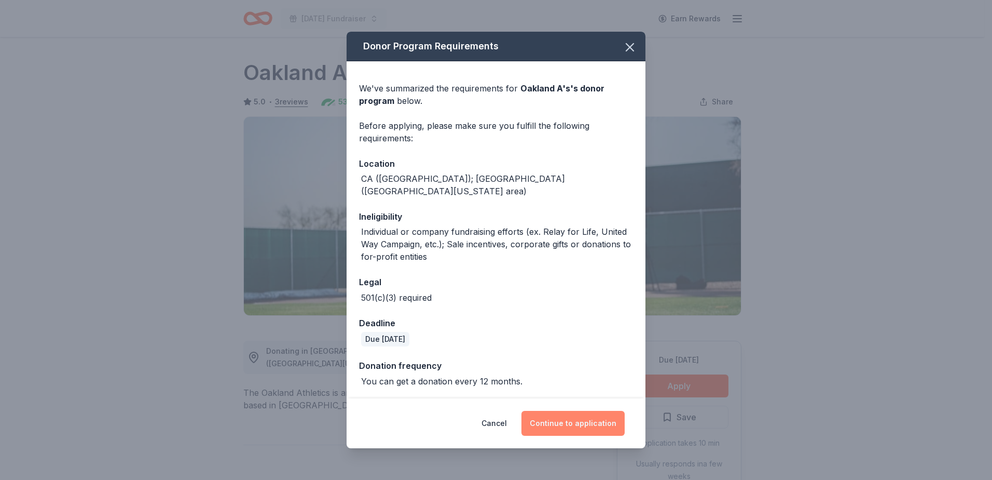
click at [556, 419] on button "Continue to application" at bounding box center [573, 423] width 103 height 25
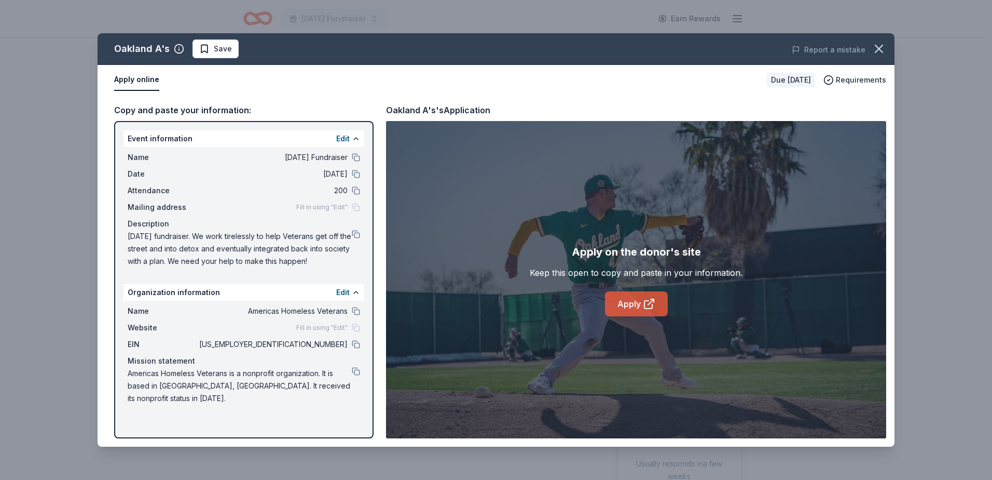
click at [636, 306] on link "Apply" at bounding box center [636, 303] width 63 height 25
click at [656, 307] on link "Apply" at bounding box center [636, 303] width 63 height 25
click at [877, 49] on icon "button" at bounding box center [879, 49] width 15 height 15
